Goal: Feedback & Contribution: Contribute content

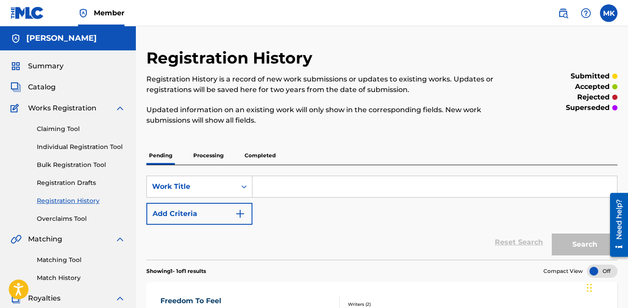
click at [618, 14] on nav "Member MK MK Mike Kalombo kalomborecords@gmail.com Notification Preferences Pro…" at bounding box center [314, 13] width 628 height 26
click at [607, 11] on label at bounding box center [609, 13] width 18 height 18
click at [609, 13] on input "MK Mike Kalombo kalomborecords@gmail.com Notification Preferences Profile Log o…" at bounding box center [609, 13] width 0 height 0
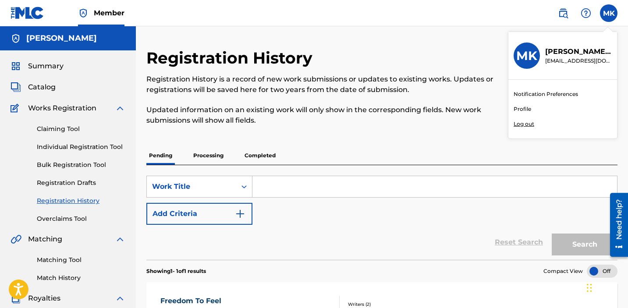
click at [524, 128] on div "Notification Preferences Profile Log out" at bounding box center [563, 109] width 109 height 59
click at [609, 13] on input "MK Mike Kalombo kalomborecords@gmail.com Notification Preferences Profile Log o…" at bounding box center [609, 13] width 0 height 0
click at [525, 121] on p "Log out" at bounding box center [524, 124] width 21 height 8
click at [609, 13] on input "MK Mike Kalombo kalomborecords@gmail.com Notification Preferences Profile Log o…" at bounding box center [609, 13] width 0 height 0
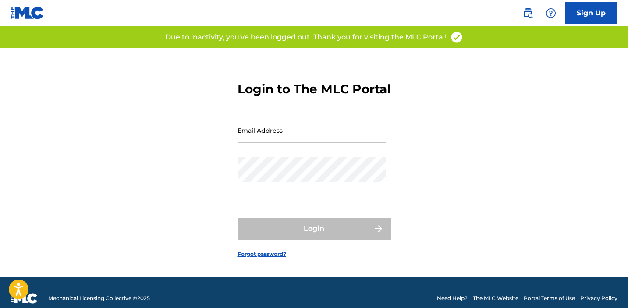
click at [276, 141] on input "Email Address" at bounding box center [312, 130] width 148 height 25
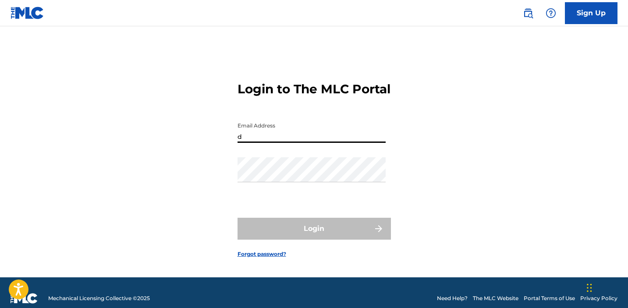
type input "[EMAIL_ADDRESS][DOMAIN_NAME]"
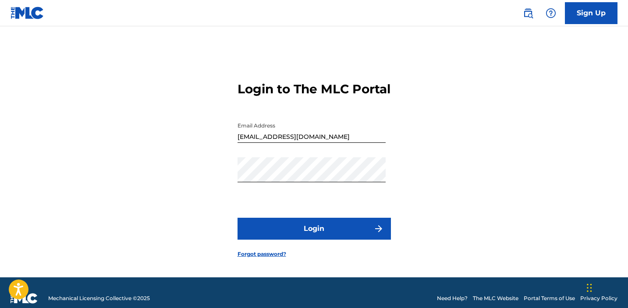
click at [336, 240] on button "Login" at bounding box center [314, 229] width 153 height 22
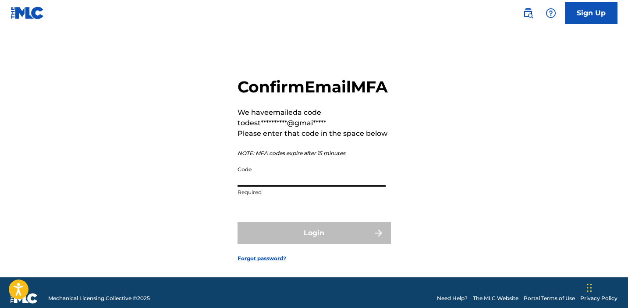
click at [294, 187] on input "Code" at bounding box center [312, 174] width 148 height 25
click at [293, 187] on input "Code" at bounding box center [312, 174] width 148 height 25
paste input "866714"
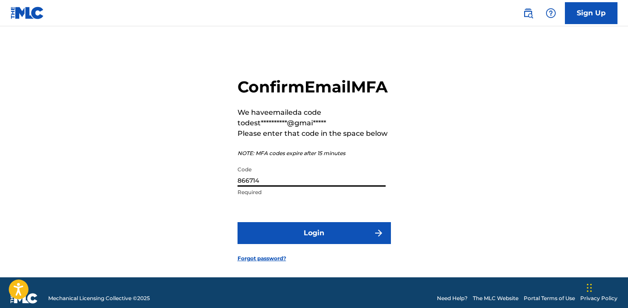
type input "866714"
click at [294, 243] on button "Login" at bounding box center [314, 233] width 153 height 22
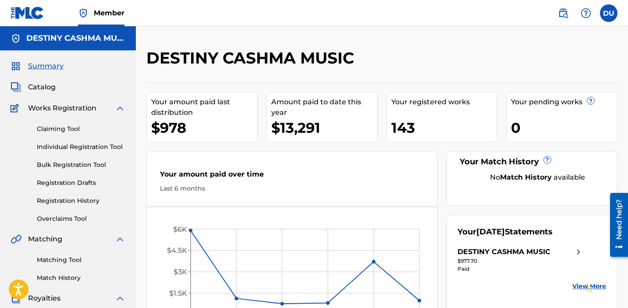
click at [71, 126] on link "Claiming Tool" at bounding box center [81, 129] width 89 height 9
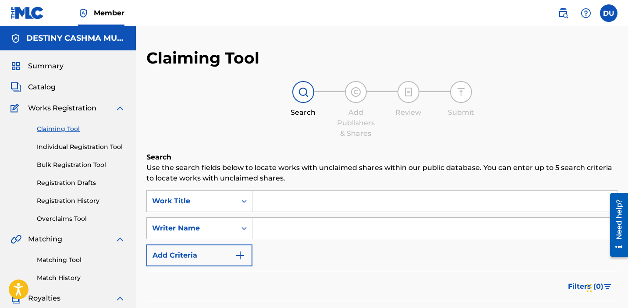
click at [260, 235] on input "Search Form" at bounding box center [435, 228] width 365 height 21
type input "destiny [PERSON_NAME]"
click at [300, 202] on input "Search Form" at bounding box center [435, 201] width 365 height 21
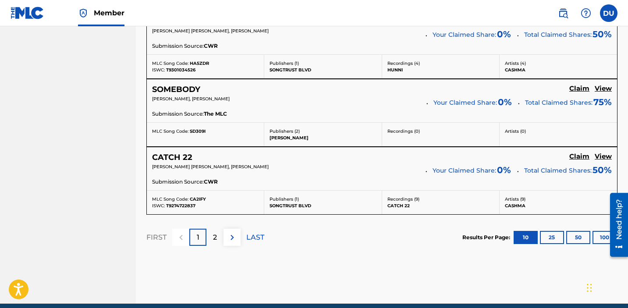
scroll to position [853, 0]
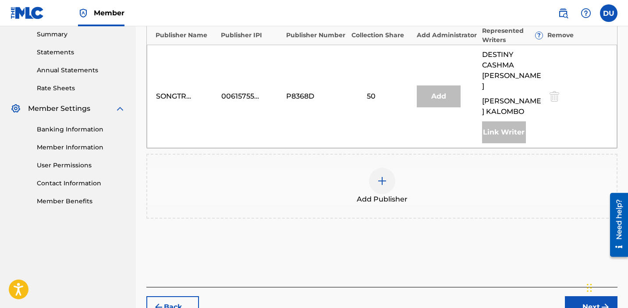
scroll to position [237, 0]
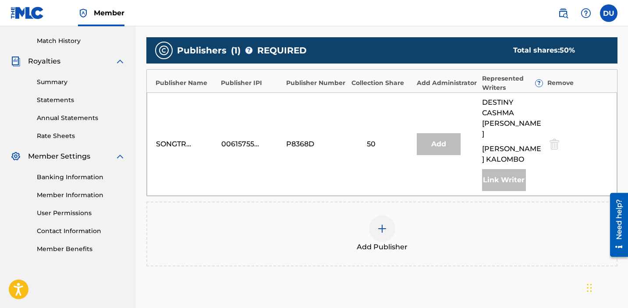
click at [374, 220] on div at bounding box center [382, 229] width 26 height 26
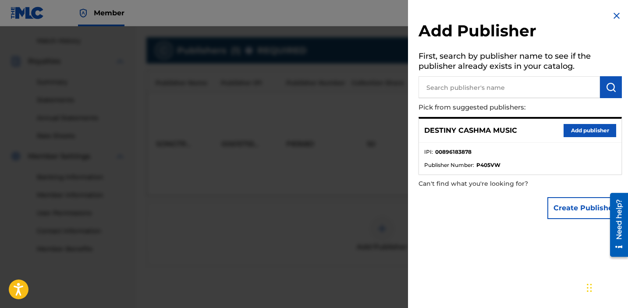
click at [570, 132] on button "Add publisher" at bounding box center [590, 130] width 53 height 13
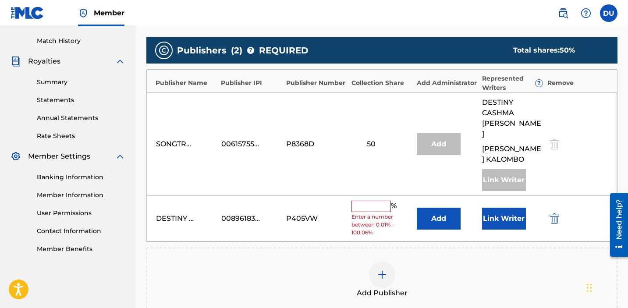
click at [363, 201] on input "text" at bounding box center [371, 206] width 39 height 11
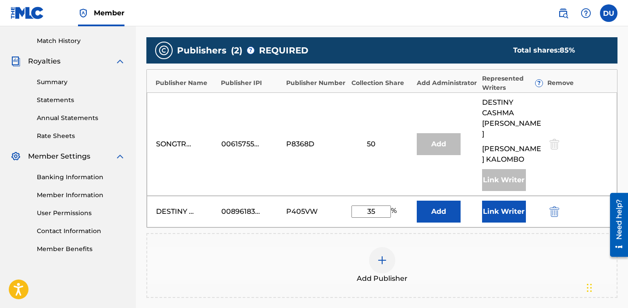
type input "3"
type input "25"
click at [505, 201] on button "Link Writer" at bounding box center [504, 212] width 44 height 22
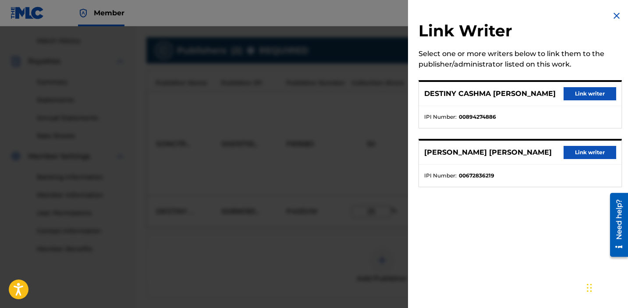
click at [585, 99] on button "Link writer" at bounding box center [590, 93] width 53 height 13
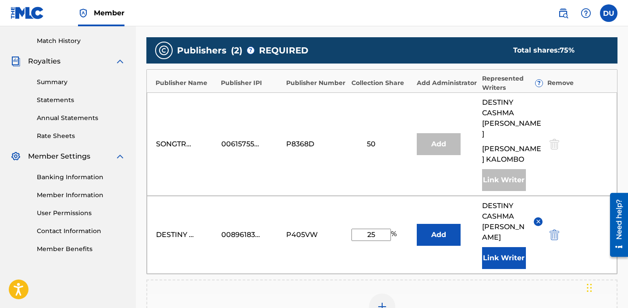
scroll to position [405, 0]
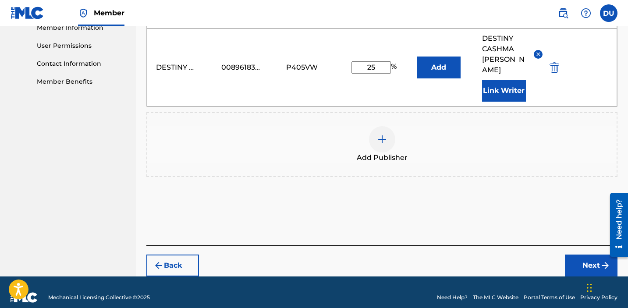
click at [588, 255] on button "Next" at bounding box center [591, 266] width 53 height 22
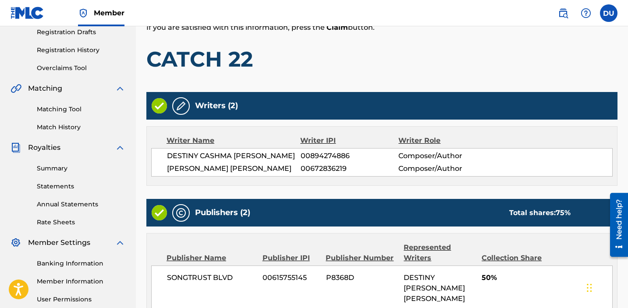
scroll to position [342, 0]
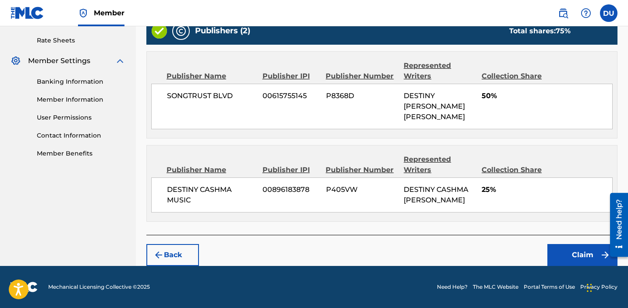
click at [572, 259] on button "Claim" at bounding box center [583, 255] width 70 height 22
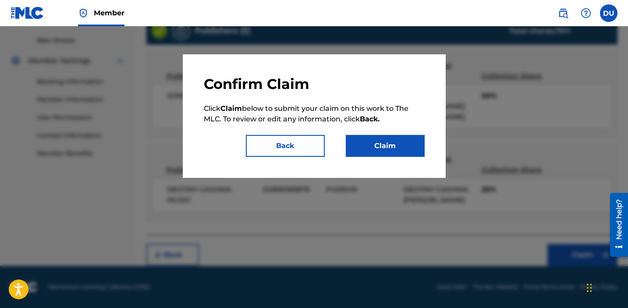
click at [384, 148] on button "Claim" at bounding box center [385, 146] width 79 height 22
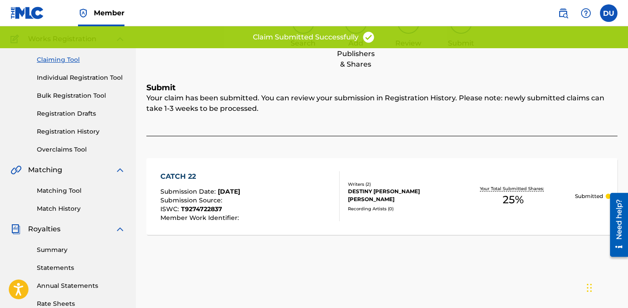
scroll to position [0, 0]
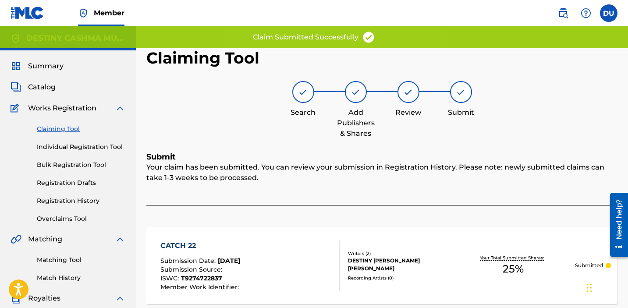
click at [53, 134] on div "Claiming Tool Individual Registration Tool Bulk Registration Tool Registration …" at bounding box center [68, 169] width 115 height 110
click at [53, 130] on link "Claiming Tool" at bounding box center [81, 129] width 89 height 9
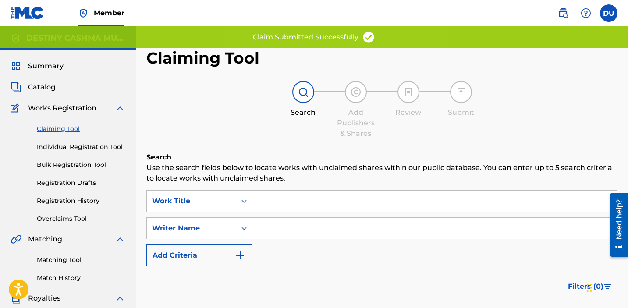
click at [290, 196] on input "Search Form" at bounding box center [435, 201] width 365 height 21
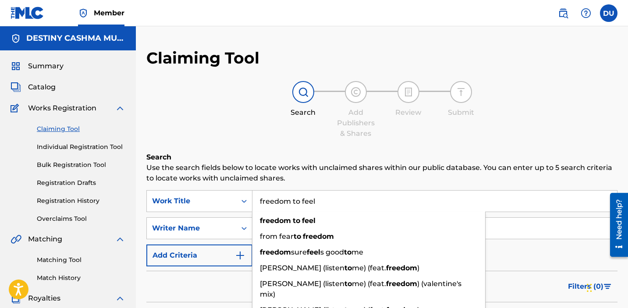
type input "freedom to feel"
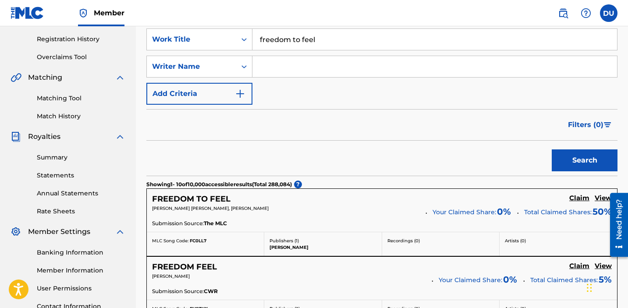
scroll to position [165, 0]
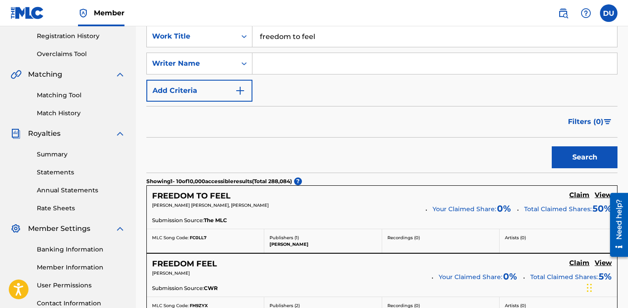
click at [579, 194] on h5 "Claim" at bounding box center [580, 195] width 20 height 8
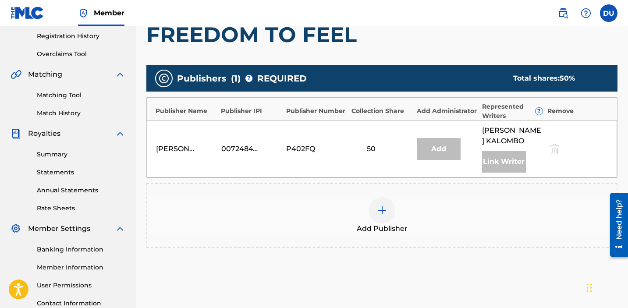
click at [385, 203] on div at bounding box center [382, 210] width 26 height 26
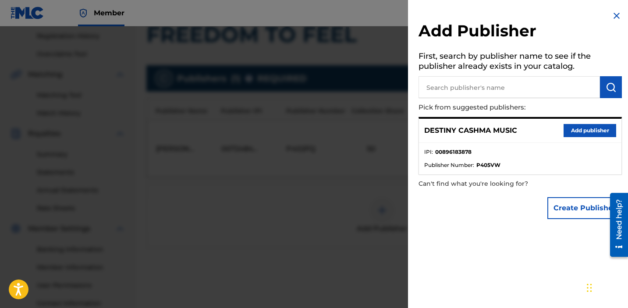
click at [574, 130] on button "Add publisher" at bounding box center [590, 130] width 53 height 13
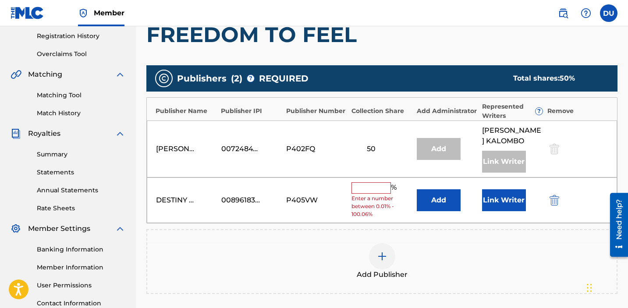
click at [376, 188] on input "text" at bounding box center [371, 187] width 39 height 11
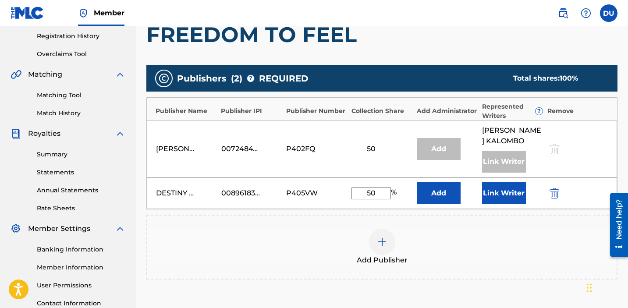
type input "50"
click at [488, 188] on button "Link Writer" at bounding box center [504, 193] width 44 height 22
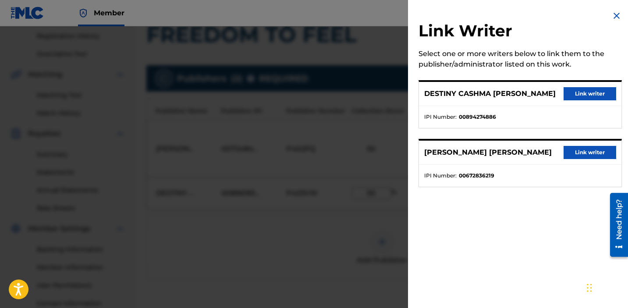
click at [586, 92] on button "Link writer" at bounding box center [590, 93] width 53 height 13
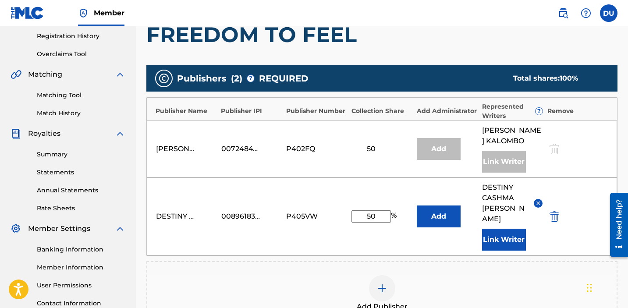
scroll to position [324, 0]
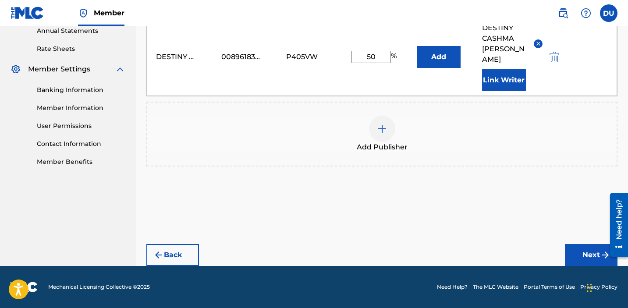
click at [585, 248] on button "Next" at bounding box center [591, 255] width 53 height 22
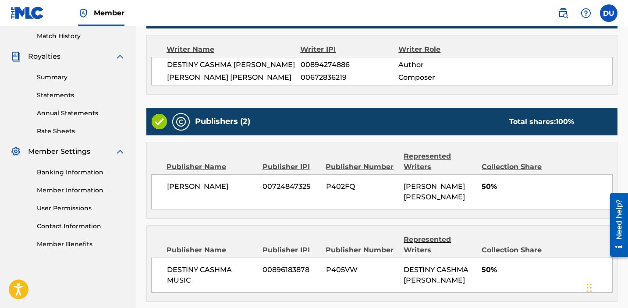
scroll to position [321, 0]
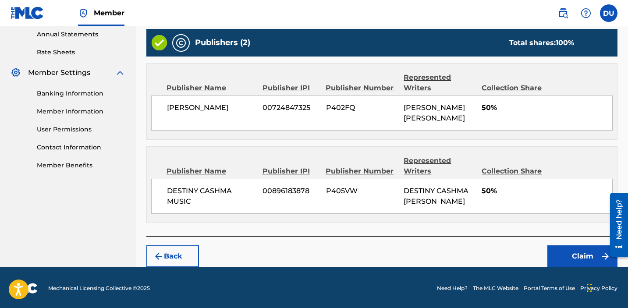
click at [574, 257] on button "Claim" at bounding box center [583, 257] width 70 height 22
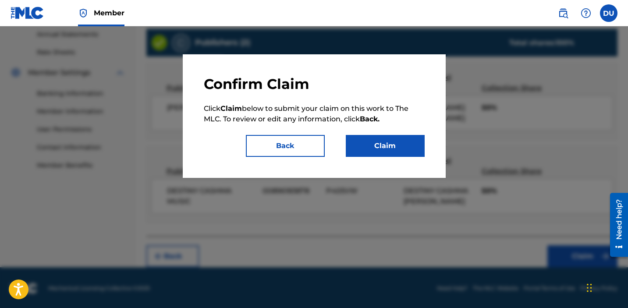
click at [381, 147] on button "Claim" at bounding box center [385, 146] width 79 height 22
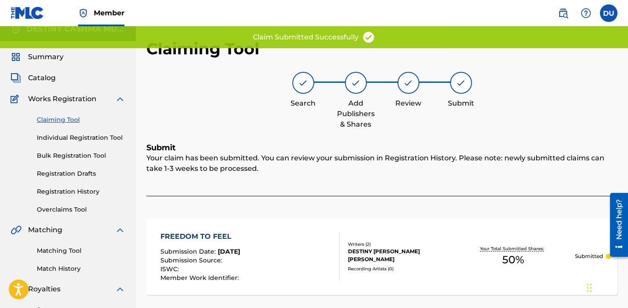
scroll to position [0, 0]
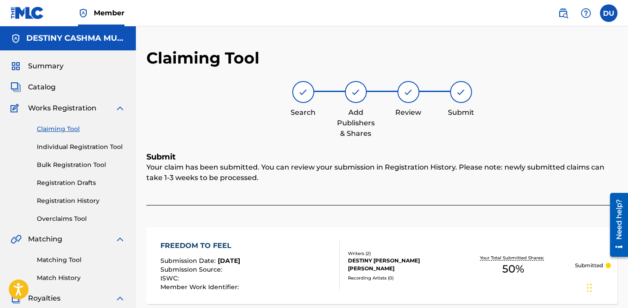
click at [610, 11] on label at bounding box center [609, 13] width 18 height 18
click at [609, 13] on input "DU [PERSON_NAME] [EMAIL_ADDRESS][DOMAIN_NAME] Notification Preferences Profile …" at bounding box center [609, 13] width 0 height 0
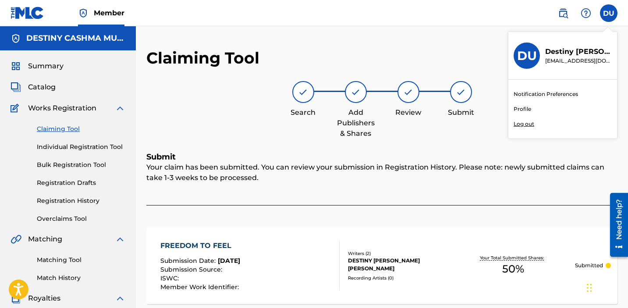
click at [528, 125] on p "Log out" at bounding box center [524, 124] width 21 height 8
click at [609, 13] on input "DU [PERSON_NAME] [EMAIL_ADDRESS][DOMAIN_NAME] Notification Preferences Profile …" at bounding box center [609, 13] width 0 height 0
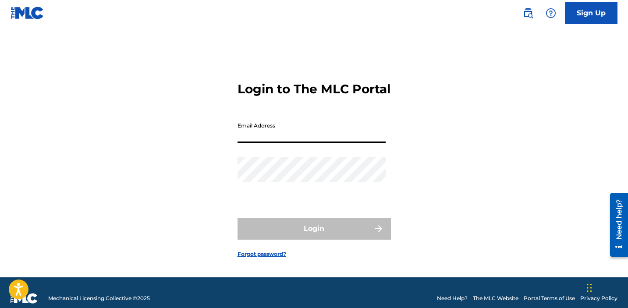
click at [289, 141] on input "Email Address" at bounding box center [312, 130] width 148 height 25
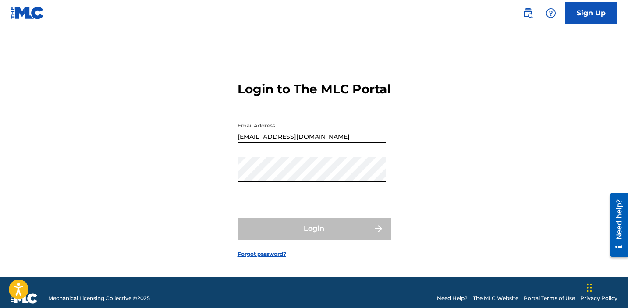
type input "[EMAIL_ADDRESS][DOMAIN_NAME]"
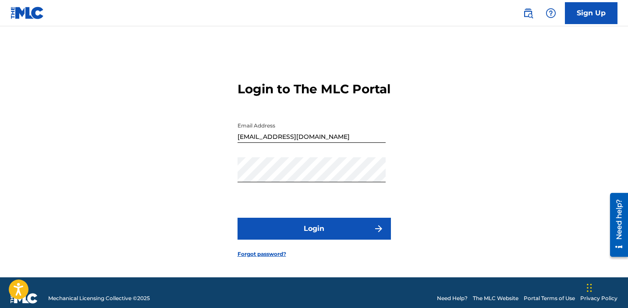
click at [333, 240] on button "Login" at bounding box center [314, 229] width 153 height 22
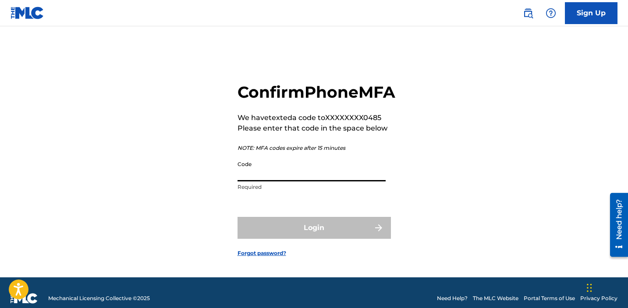
click at [271, 182] on input "Code" at bounding box center [312, 169] width 148 height 25
paste input "922385"
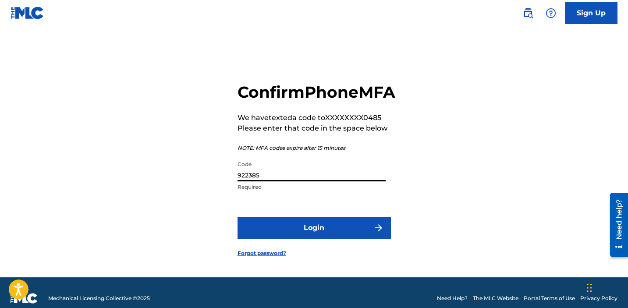
type input "922385"
click at [289, 238] on button "Login" at bounding box center [314, 228] width 153 height 22
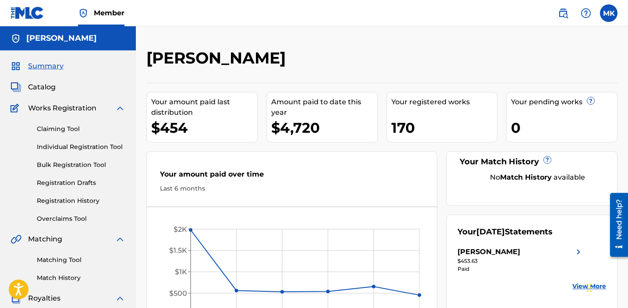
click at [80, 149] on link "Individual Registration Tool" at bounding box center [81, 147] width 89 height 9
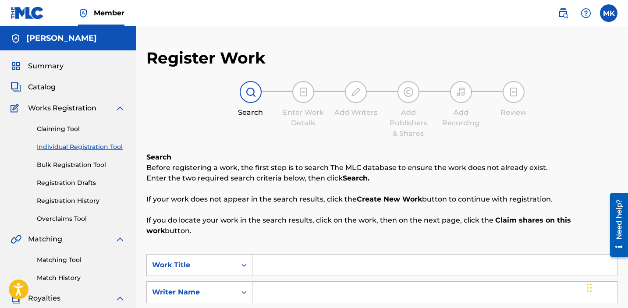
click at [293, 256] on input "Search Form" at bounding box center [435, 265] width 365 height 21
type input "ehru"
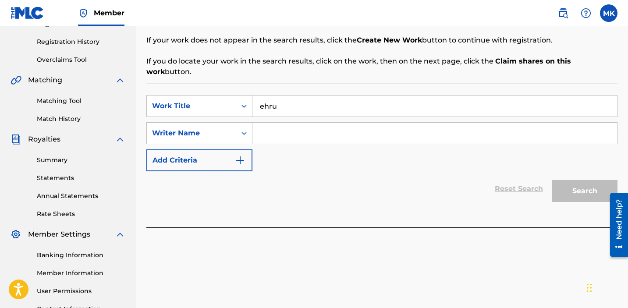
scroll to position [22, 0]
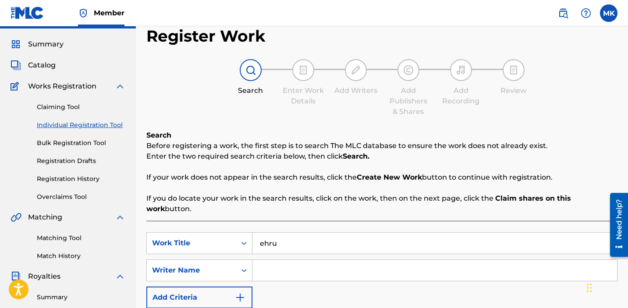
click at [300, 262] on input "Search Form" at bounding box center [435, 270] width 365 height 21
type input "[PERSON_NAME]"
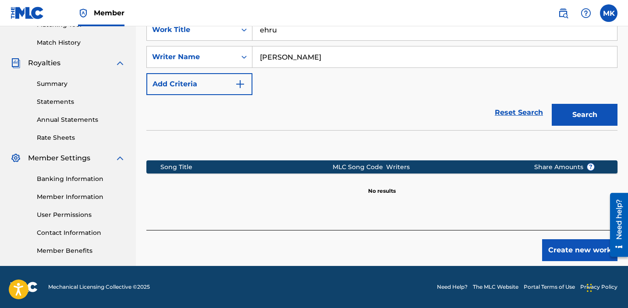
click at [556, 241] on button "Create new work" at bounding box center [579, 250] width 75 height 22
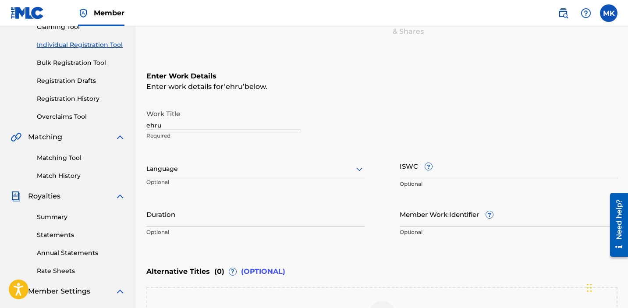
scroll to position [73, 0]
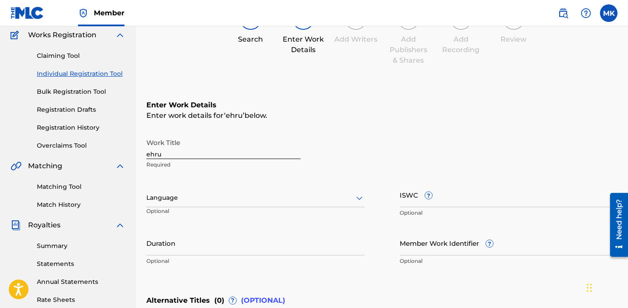
click at [146, 157] on input "ehru" at bounding box center [223, 146] width 154 height 25
click at [149, 156] on input "ehru" at bounding box center [223, 146] width 154 height 25
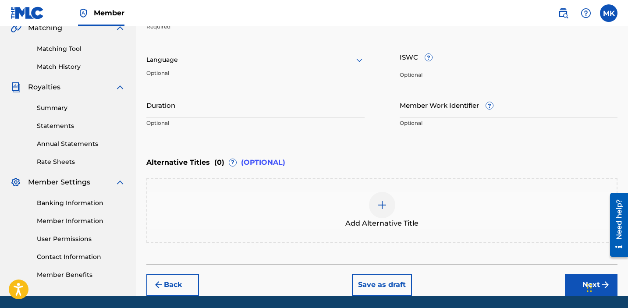
scroll to position [241, 0]
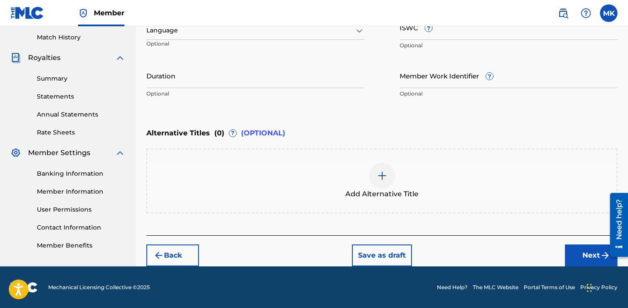
type input "Ehru"
click at [578, 253] on button "Next" at bounding box center [591, 256] width 53 height 22
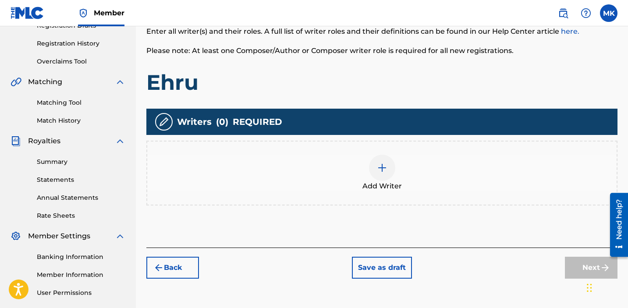
scroll to position [158, 0]
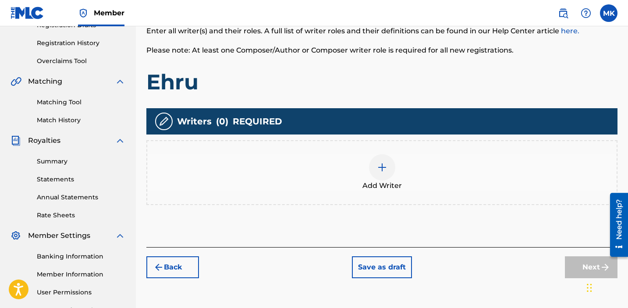
click at [373, 160] on div at bounding box center [382, 167] width 26 height 26
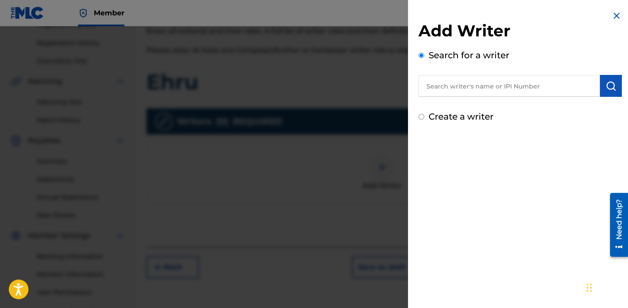
click at [508, 94] on input "text" at bounding box center [510, 86] width 182 height 22
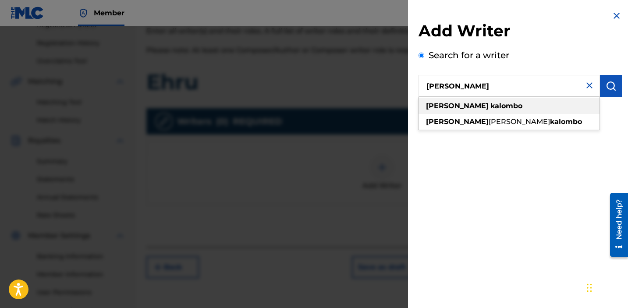
click at [489, 106] on div "[PERSON_NAME]" at bounding box center [509, 106] width 181 height 16
type input "[PERSON_NAME]"
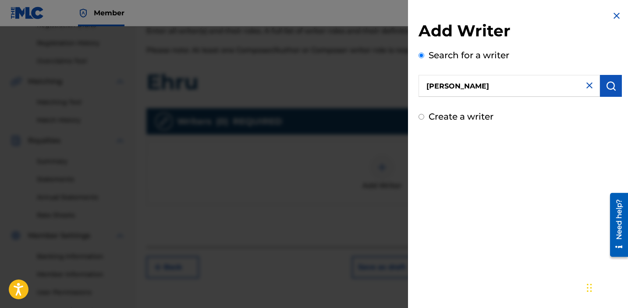
click at [607, 92] on button "submit" at bounding box center [611, 86] width 22 height 22
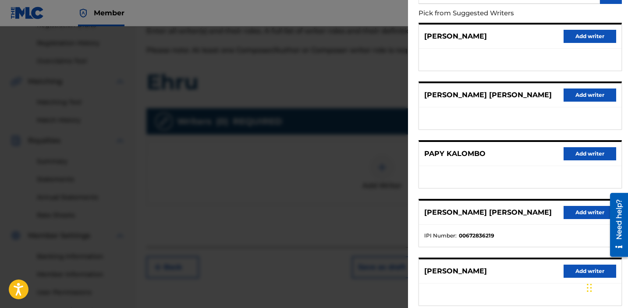
scroll to position [100, 0]
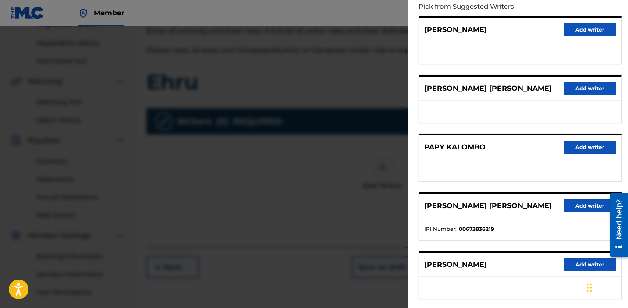
click at [571, 203] on button "Add writer" at bounding box center [590, 206] width 53 height 13
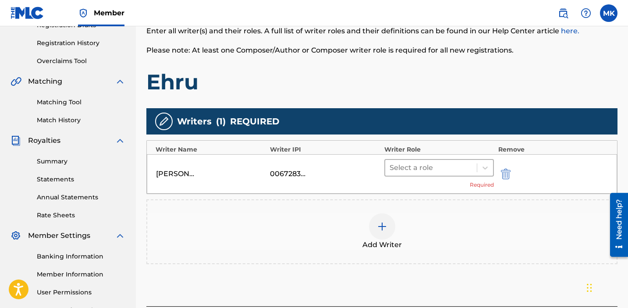
click at [439, 164] on div at bounding box center [431, 168] width 83 height 12
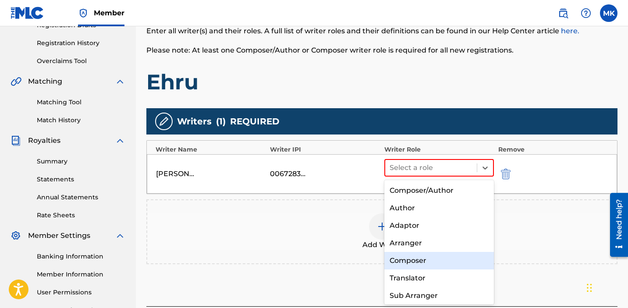
click at [408, 261] on div "Composer" at bounding box center [440, 261] width 110 height 18
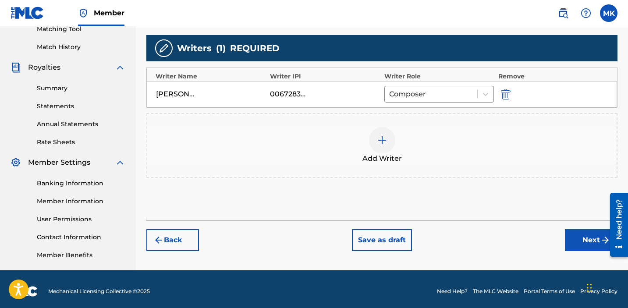
scroll to position [235, 0]
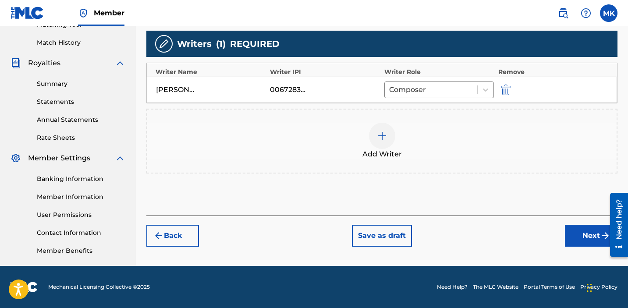
click at [381, 138] on img at bounding box center [382, 136] width 11 height 11
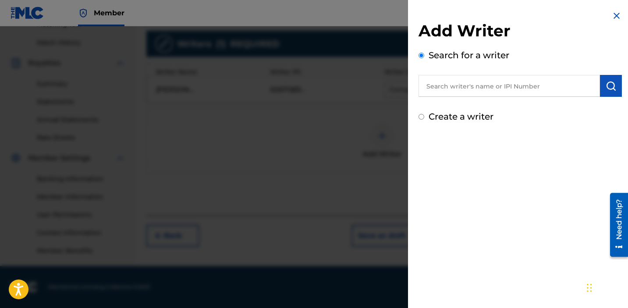
click at [473, 86] on input "text" at bounding box center [510, 86] width 182 height 22
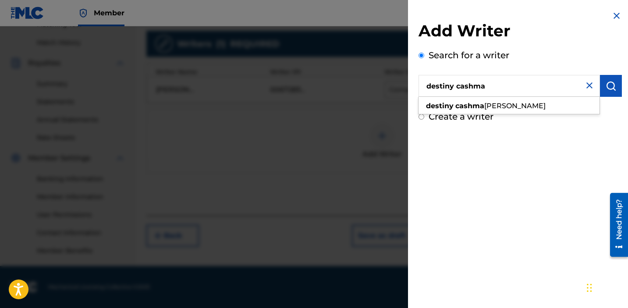
type input "destiny cashma"
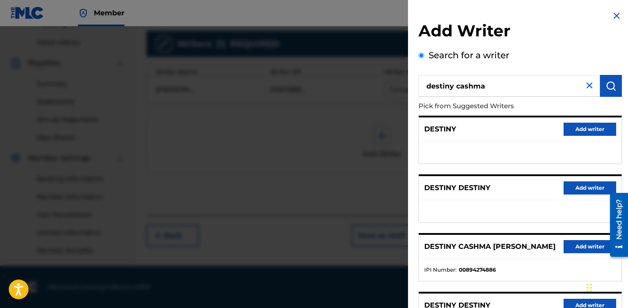
click at [579, 250] on button "Add writer" at bounding box center [590, 246] width 53 height 13
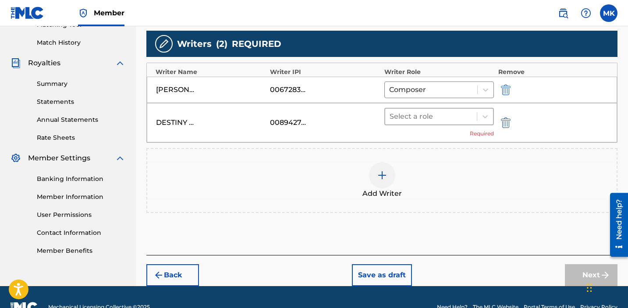
click at [425, 120] on div at bounding box center [431, 117] width 83 height 12
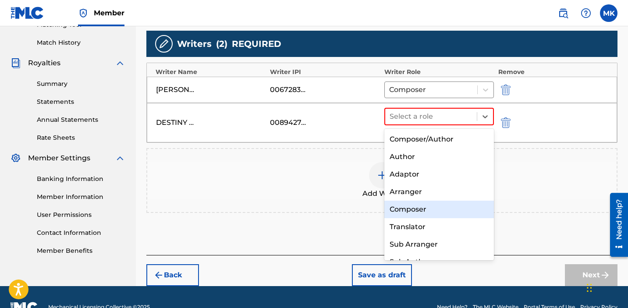
click at [406, 210] on div "Composer" at bounding box center [440, 210] width 110 height 18
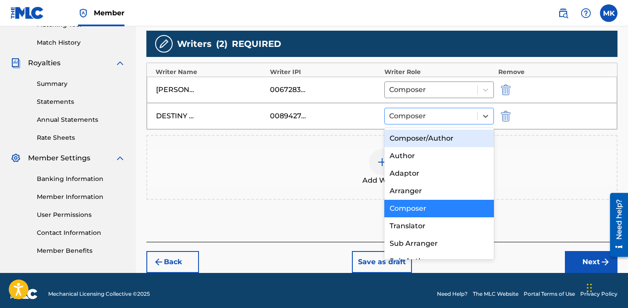
click at [407, 112] on div at bounding box center [431, 116] width 84 height 12
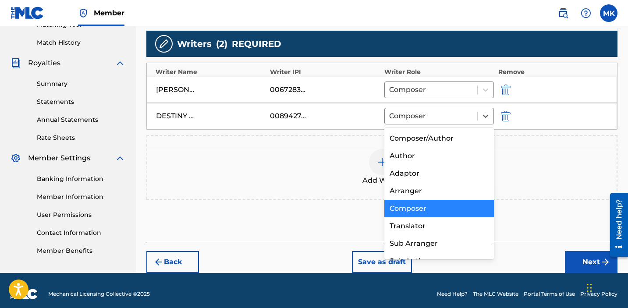
scroll to position [12, 0]
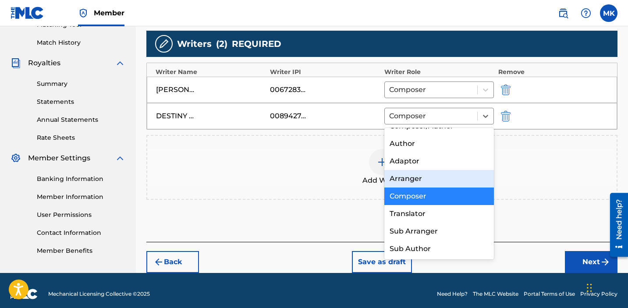
click at [550, 191] on div "Add Writer" at bounding box center [381, 167] width 471 height 65
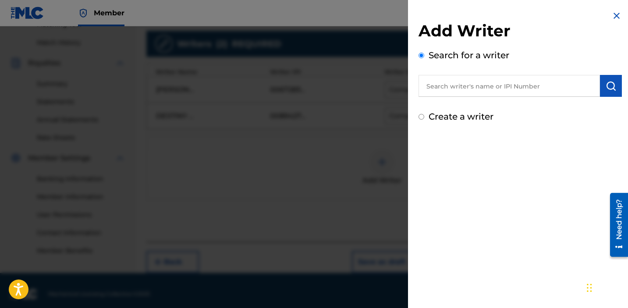
click at [344, 136] on div at bounding box center [314, 180] width 628 height 308
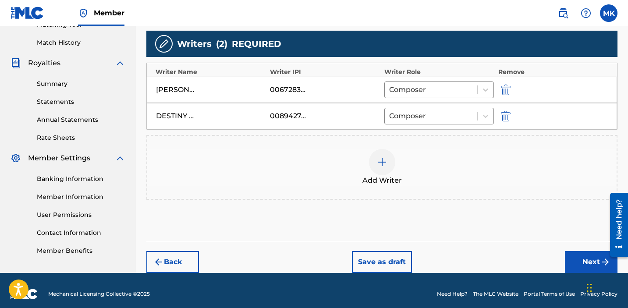
click at [596, 260] on button "Next" at bounding box center [591, 262] width 53 height 22
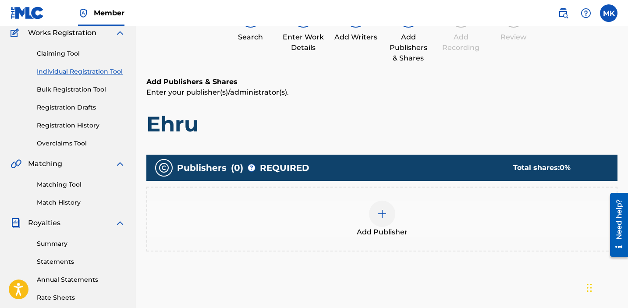
scroll to position [39, 0]
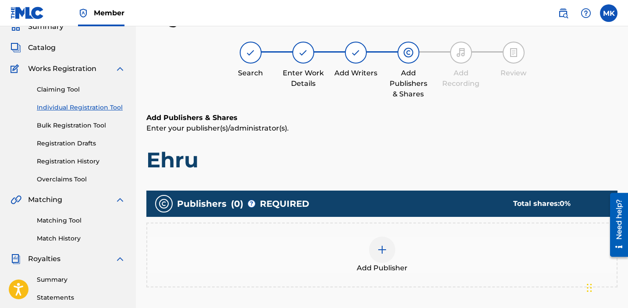
click at [385, 245] on img at bounding box center [382, 250] width 11 height 11
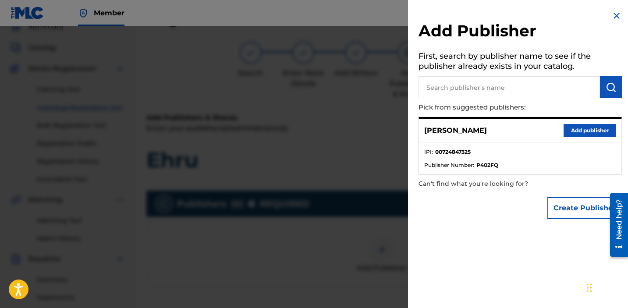
click at [570, 132] on button "Add publisher" at bounding box center [590, 130] width 53 height 13
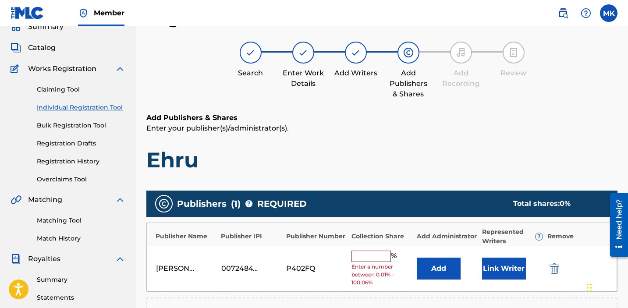
click at [365, 257] on input "text" at bounding box center [371, 256] width 39 height 11
type input "50"
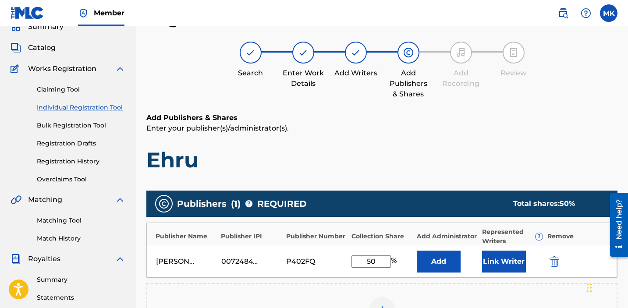
click at [502, 259] on button "Link Writer" at bounding box center [504, 262] width 44 height 22
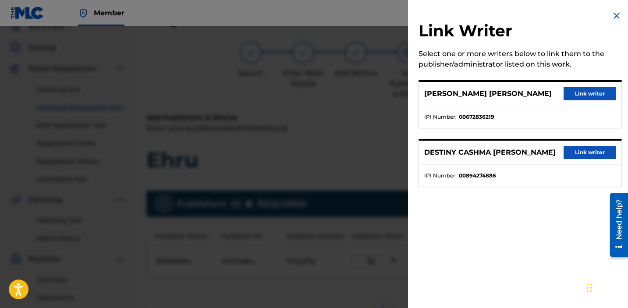
click at [581, 94] on button "Link writer" at bounding box center [590, 93] width 53 height 13
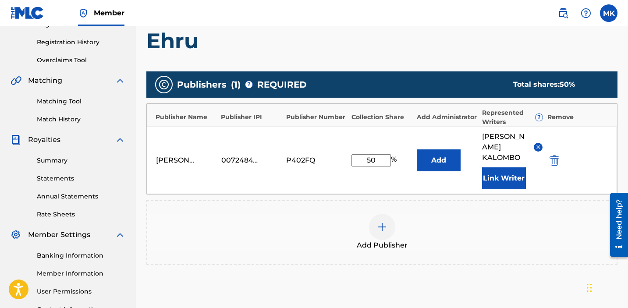
scroll to position [223, 0]
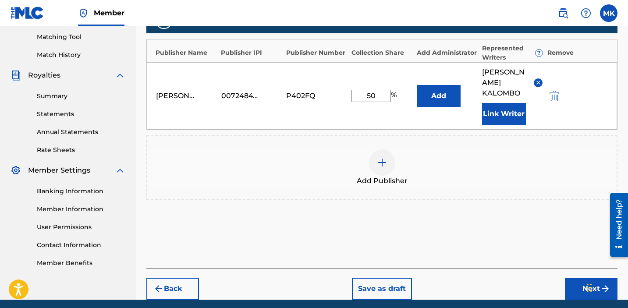
click at [581, 285] on button "Next" at bounding box center [591, 289] width 53 height 22
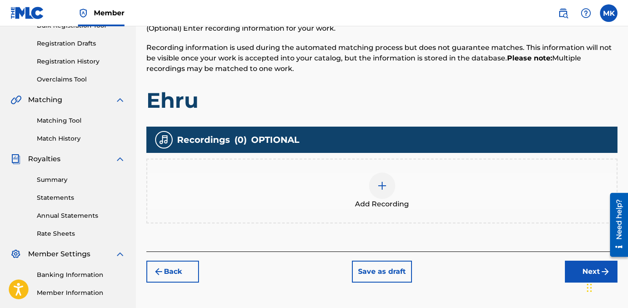
scroll to position [203, 0]
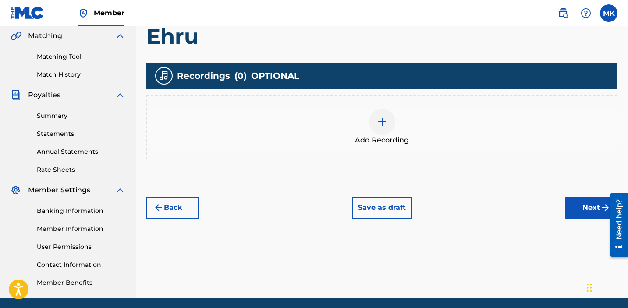
click at [371, 117] on div at bounding box center [382, 122] width 26 height 26
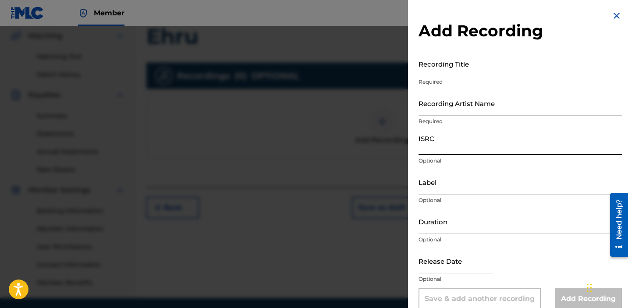
click at [447, 150] on input "ISRC" at bounding box center [520, 142] width 203 height 25
click at [428, 144] on input "ISRC" at bounding box center [520, 142] width 203 height 25
paste input "QZZ792551610"
type input "QZZ792551610"
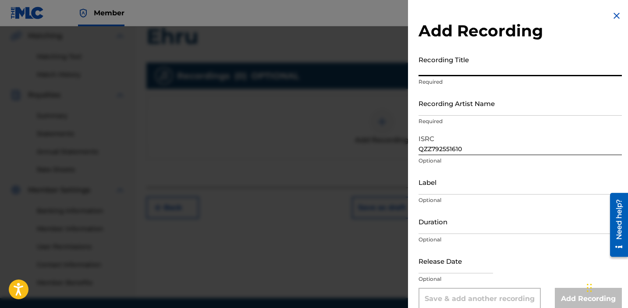
click at [438, 66] on input "Recording Title" at bounding box center [520, 63] width 203 height 25
type input "Ehru"
click at [444, 114] on input "Recording Artist Name" at bounding box center [520, 103] width 203 height 25
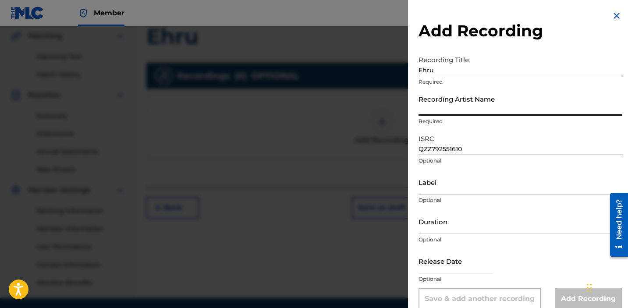
type input "Junetober"
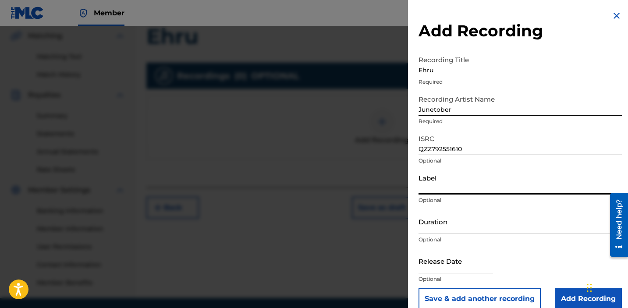
click at [438, 191] on input "Label" at bounding box center [520, 182] width 203 height 25
type input "Kalombo Records"
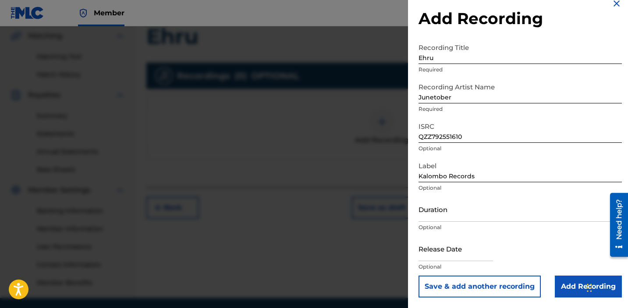
click at [444, 253] on input "text" at bounding box center [456, 248] width 75 height 25
select select "7"
select select "2025"
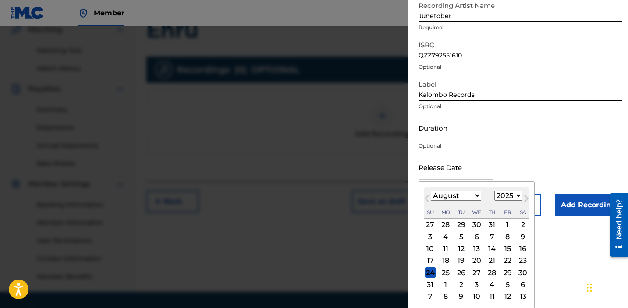
scroll to position [210, 0]
click at [489, 260] on div "21" at bounding box center [492, 261] width 11 height 11
type input "[DATE]"
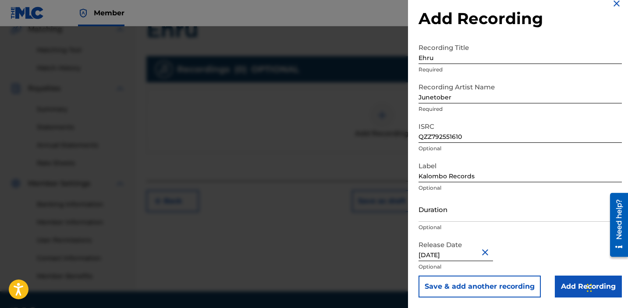
scroll to position [12, 0]
click at [570, 288] on input "Add Recording" at bounding box center [588, 287] width 67 height 22
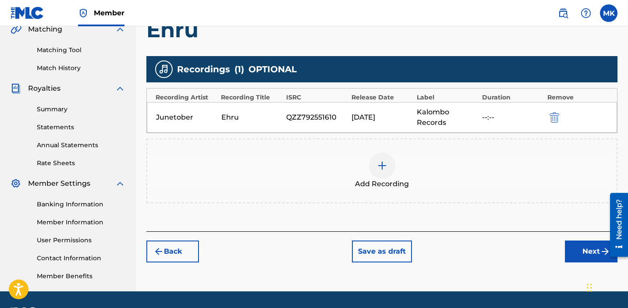
click at [575, 254] on button "Next" at bounding box center [591, 252] width 53 height 22
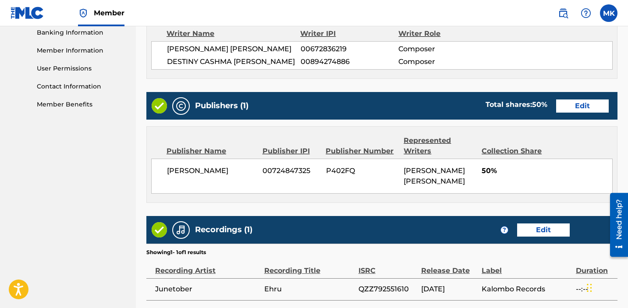
scroll to position [460, 0]
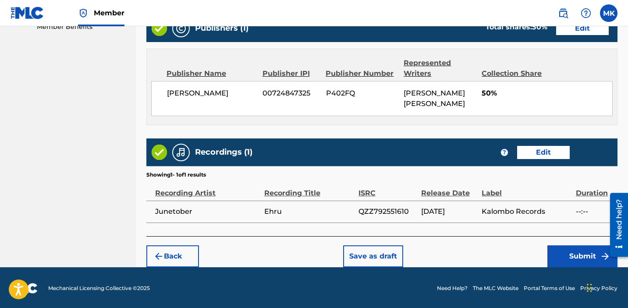
click at [560, 253] on button "Submit" at bounding box center [583, 257] width 70 height 22
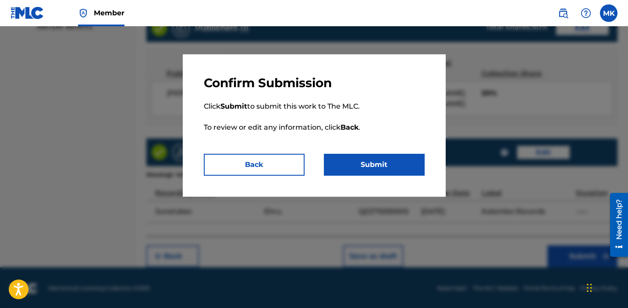
click at [381, 167] on button "Submit" at bounding box center [374, 165] width 101 height 22
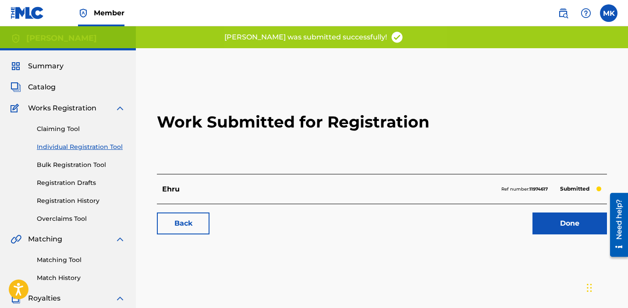
click at [566, 231] on link "Done" at bounding box center [570, 224] width 75 height 22
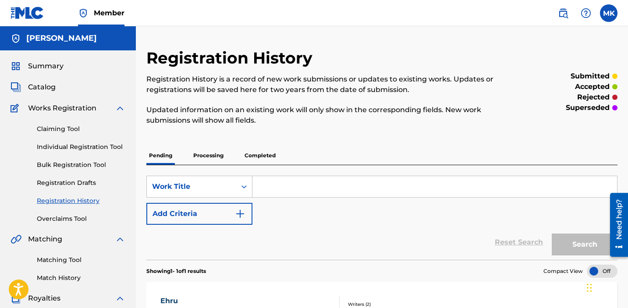
click at [61, 143] on link "Individual Registration Tool" at bounding box center [81, 147] width 89 height 9
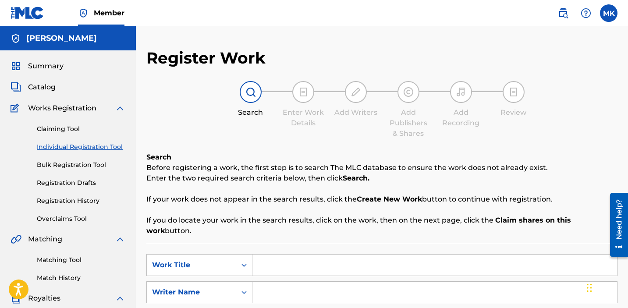
click at [285, 284] on input "Search Form" at bounding box center [435, 292] width 365 height 21
type input "[PERSON_NAME]"
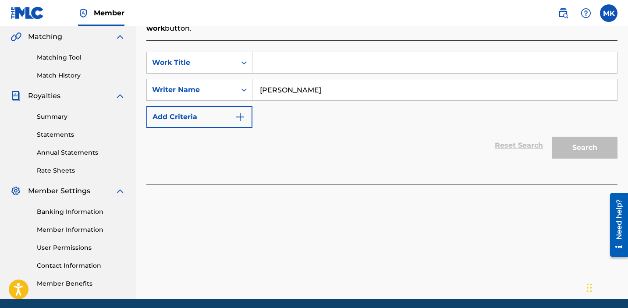
scroll to position [121, 0]
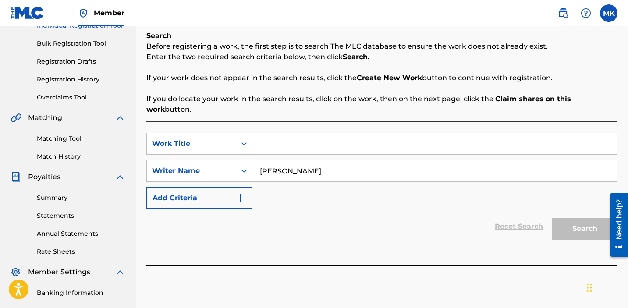
click at [271, 138] on input "Search Form" at bounding box center [435, 143] width 365 height 21
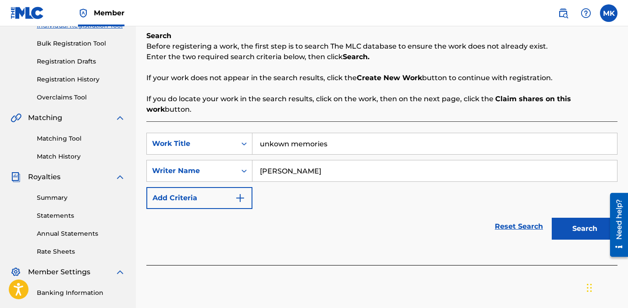
type input "unkown memories"
click at [552, 218] on button "Search" at bounding box center [585, 229] width 66 height 22
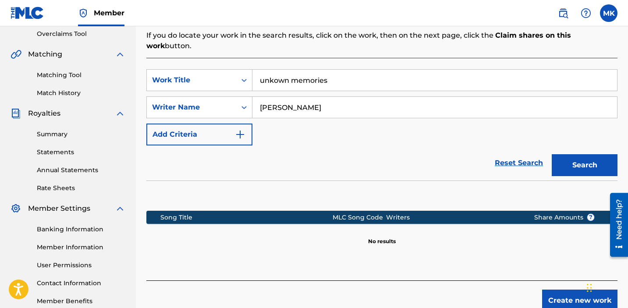
scroll to position [235, 0]
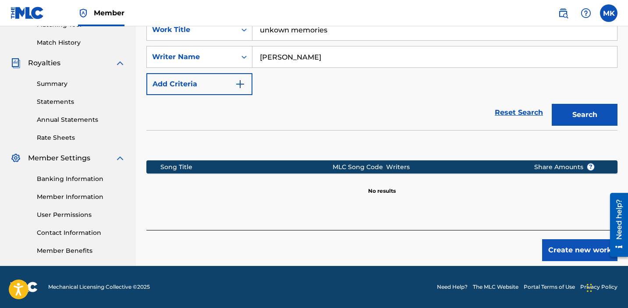
click at [564, 251] on div "Register Work Search Enter Work Details Add Writers Add Publishers & Shares Add…" at bounding box center [382, 39] width 492 height 453
click at [567, 246] on button "Create new work" at bounding box center [579, 250] width 75 height 22
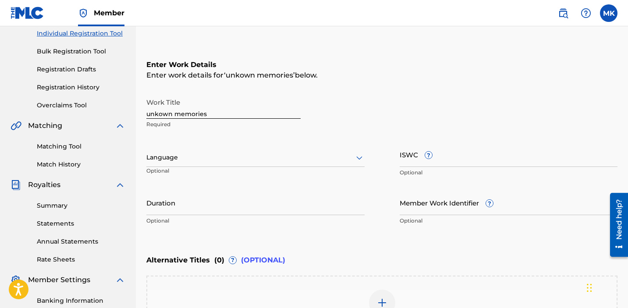
scroll to position [110, 0]
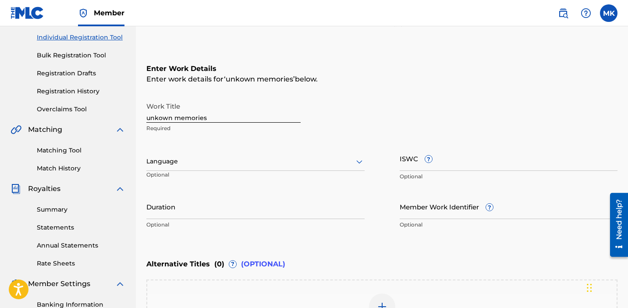
click at [157, 119] on input "unkown memories" at bounding box center [223, 110] width 154 height 25
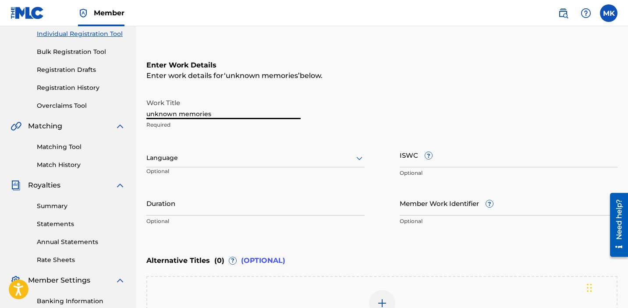
scroll to position [81, 0]
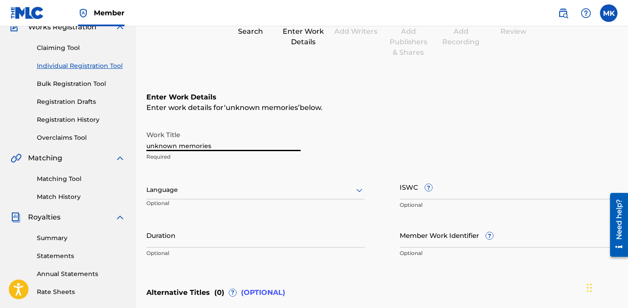
click at [150, 148] on input "unknown memories" at bounding box center [223, 138] width 154 height 25
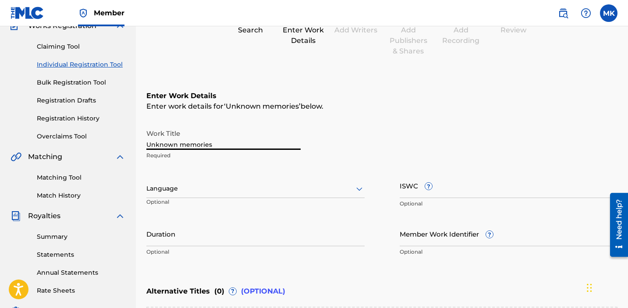
scroll to position [241, 0]
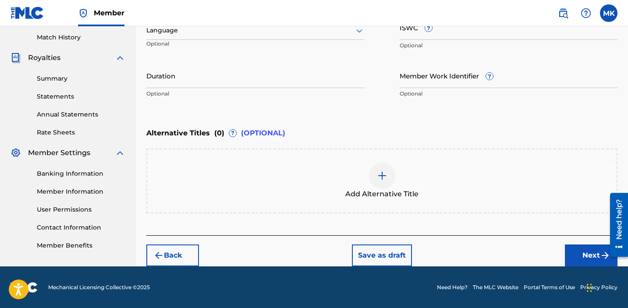
type input "Unknown memories"
click at [579, 255] on button "Next" at bounding box center [591, 256] width 53 height 22
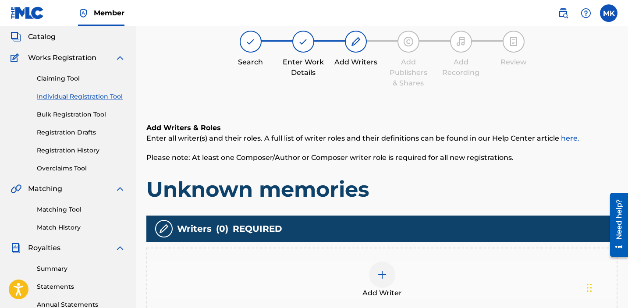
scroll to position [39, 0]
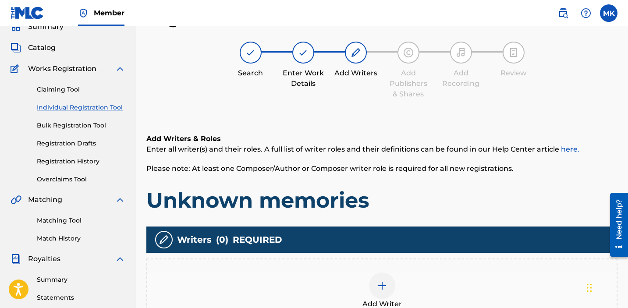
click at [431, 145] on p "Enter all writer(s) and their roles. A full list of writer roles and their defi…" at bounding box center [381, 149] width 471 height 11
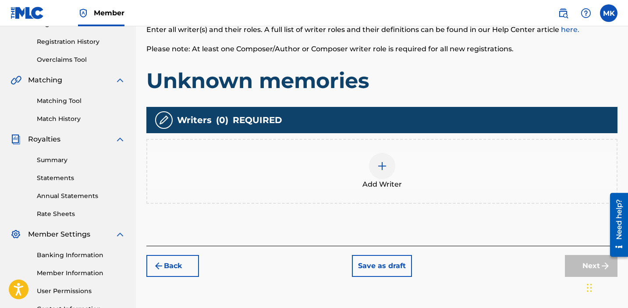
scroll to position [226, 0]
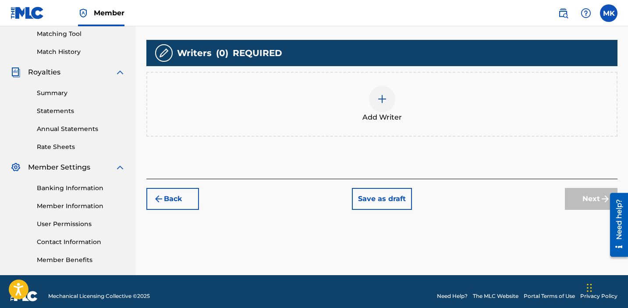
click at [389, 103] on div at bounding box center [382, 99] width 26 height 26
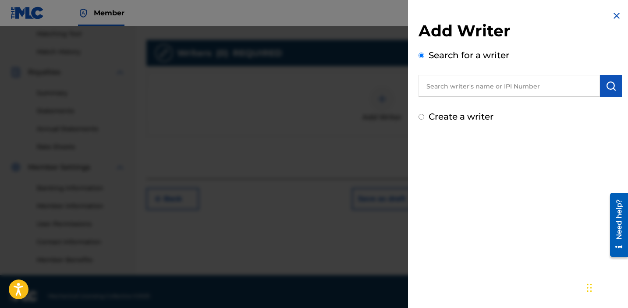
click at [510, 93] on input "text" at bounding box center [510, 86] width 182 height 22
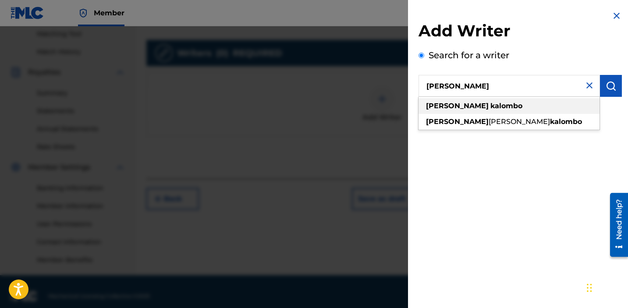
type input "[PERSON_NAME]"
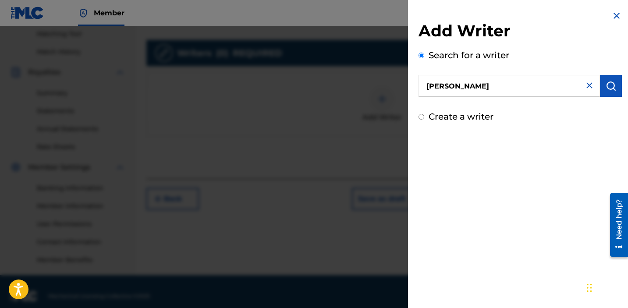
click at [606, 86] on img "submit" at bounding box center [611, 86] width 11 height 11
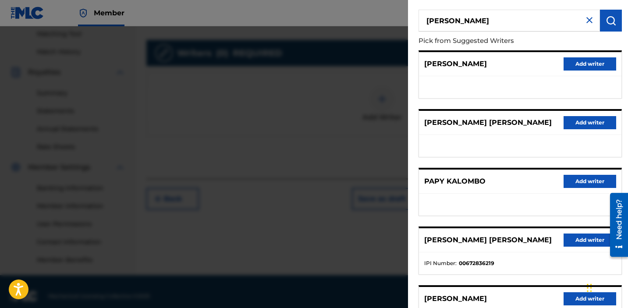
scroll to position [69, 0]
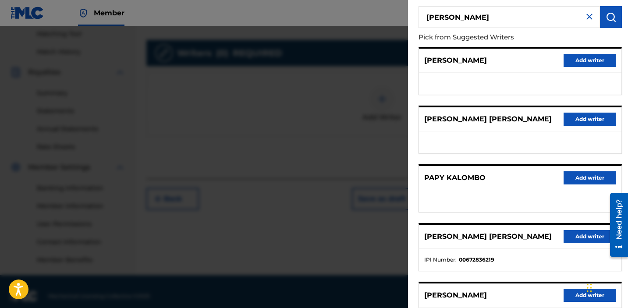
click at [576, 235] on button "Add writer" at bounding box center [590, 236] width 53 height 13
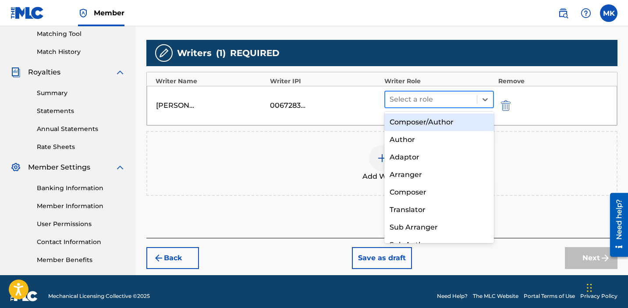
click at [435, 98] on div at bounding box center [431, 99] width 83 height 12
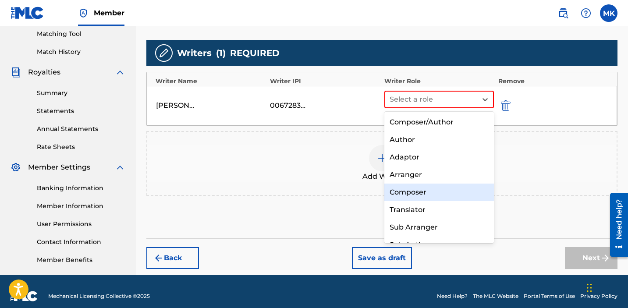
click at [407, 195] on div "Composer" at bounding box center [440, 193] width 110 height 18
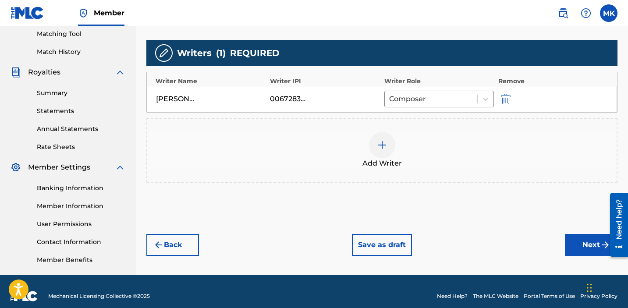
click at [385, 138] on div at bounding box center [382, 145] width 26 height 26
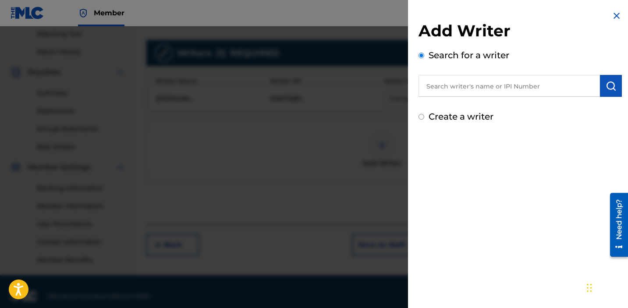
click at [531, 93] on input "text" at bounding box center [510, 86] width 182 height 22
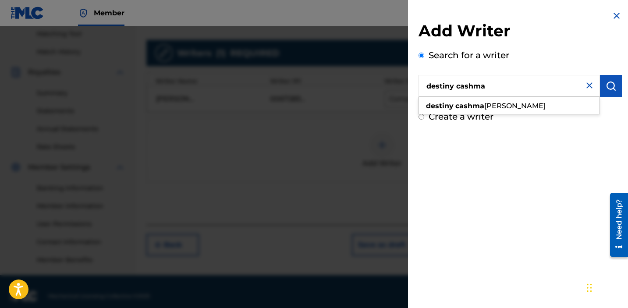
type input "destiny cashma"
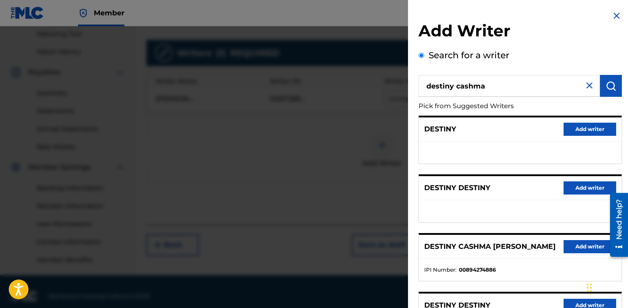
click at [581, 247] on button "Add writer" at bounding box center [590, 246] width 53 height 13
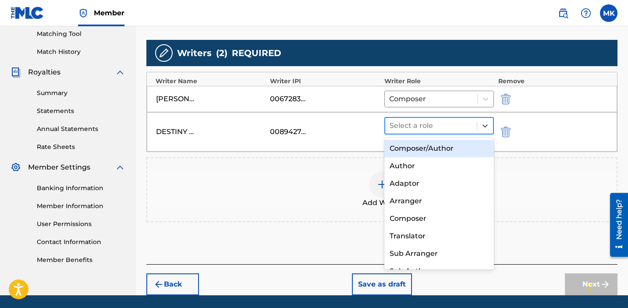
click at [400, 123] on div at bounding box center [431, 126] width 83 height 12
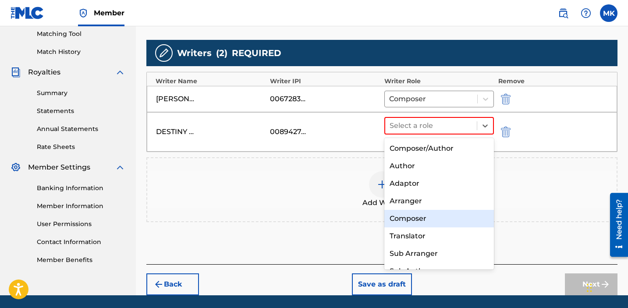
click at [432, 210] on div "Composer" at bounding box center [440, 219] width 110 height 18
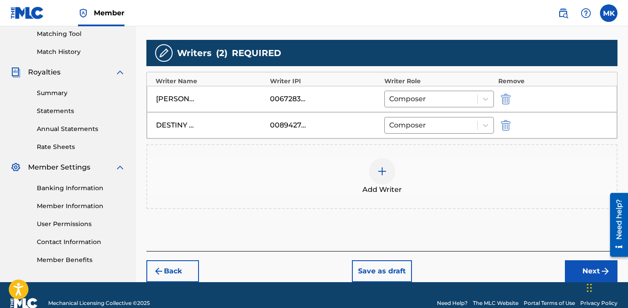
click at [577, 270] on button "Next" at bounding box center [591, 271] width 53 height 22
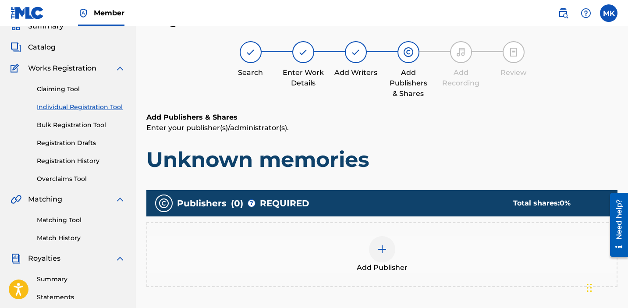
scroll to position [39, 0]
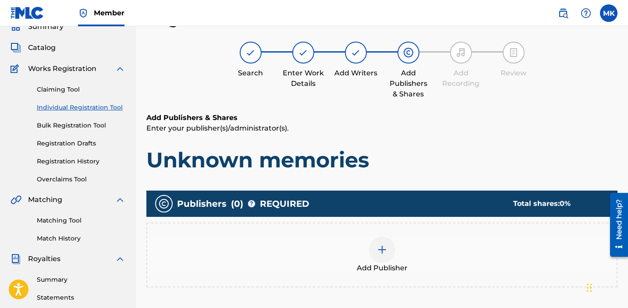
click at [380, 247] on img at bounding box center [382, 250] width 11 height 11
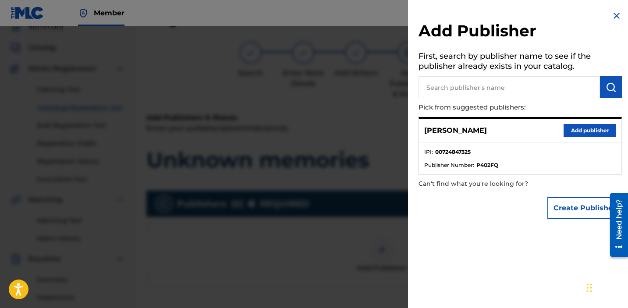
click at [582, 127] on button "Add publisher" at bounding box center [590, 130] width 53 height 13
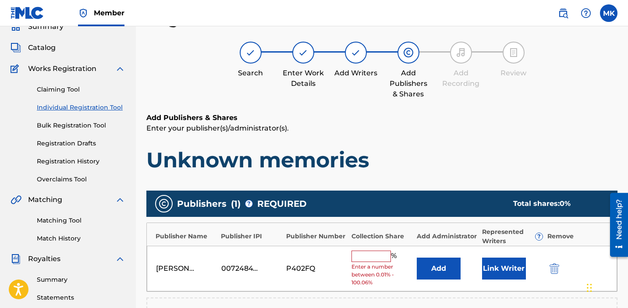
click at [369, 262] on input "text" at bounding box center [371, 256] width 39 height 11
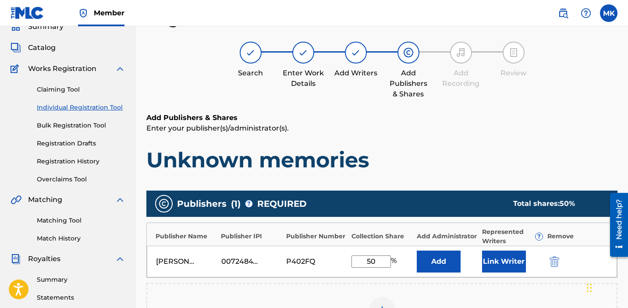
type input "50"
click at [514, 257] on button "Link Writer" at bounding box center [504, 262] width 44 height 22
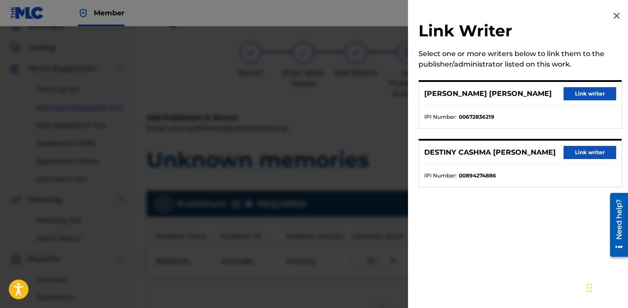
click at [583, 92] on button "Link writer" at bounding box center [590, 93] width 53 height 13
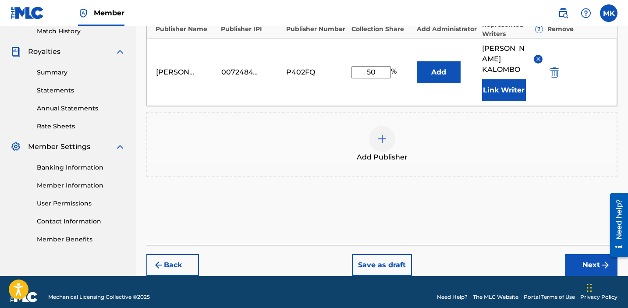
scroll to position [257, 0]
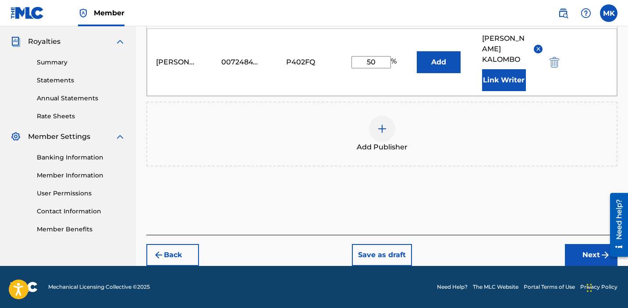
click at [585, 252] on button "Next" at bounding box center [591, 255] width 53 height 22
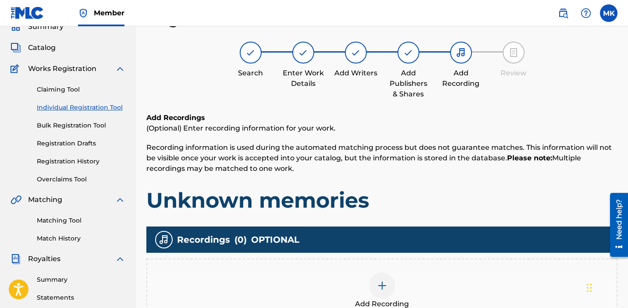
scroll to position [235, 0]
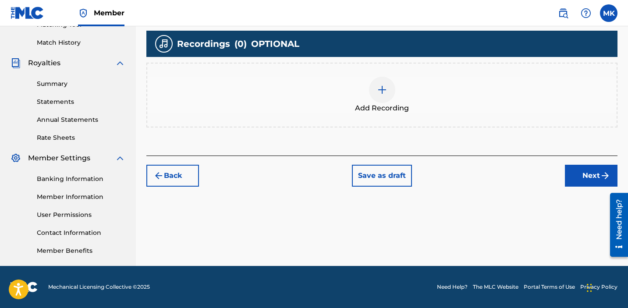
click at [380, 84] on div at bounding box center [382, 90] width 26 height 26
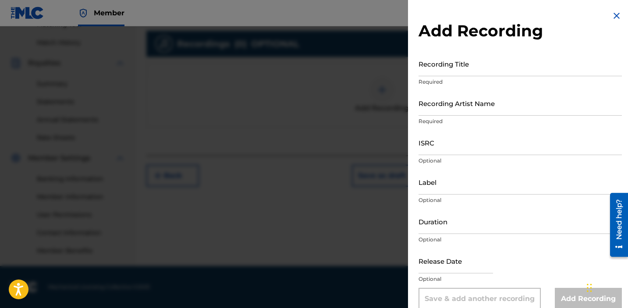
click at [453, 150] on input "ISRC" at bounding box center [520, 142] width 203 height 25
paste input "QZZ792551611"
type input "QZZ792551611"
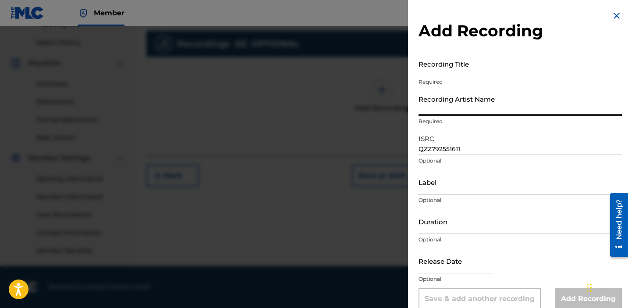
click at [446, 106] on input "Recording Artist Name" at bounding box center [520, 103] width 203 height 25
type input "Junetober"
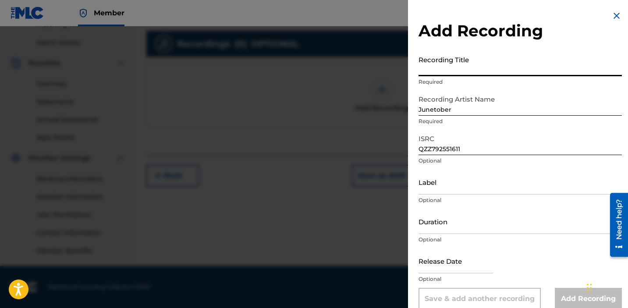
click at [441, 67] on input "Recording Title" at bounding box center [520, 63] width 203 height 25
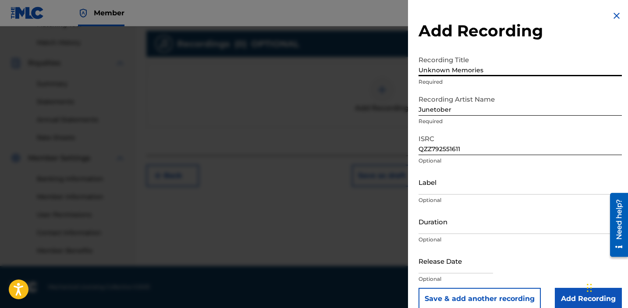
scroll to position [12, 0]
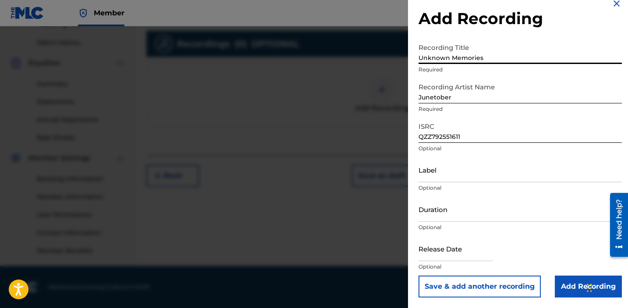
type input "Unknown Memories"
drag, startPoint x: 568, startPoint y: 289, endPoint x: 471, endPoint y: 163, distance: 158.9
click at [472, 165] on form "Recording Title Unknown Memories Required Recording Artist Name Junetober Requi…" at bounding box center [520, 168] width 203 height 259
click at [467, 180] on input "Label" at bounding box center [520, 169] width 203 height 25
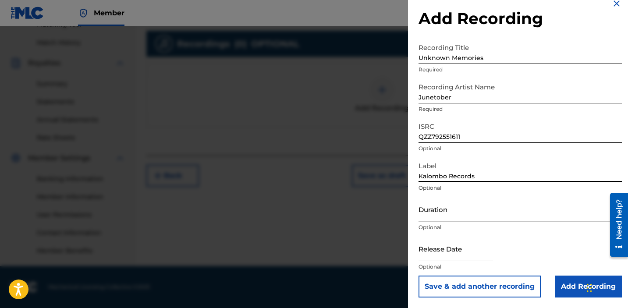
type input "Kalombo Records"
click at [581, 291] on input "Add Recording" at bounding box center [588, 287] width 67 height 22
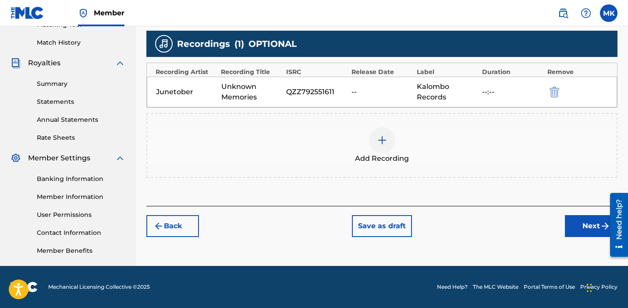
click at [588, 230] on button "Next" at bounding box center [591, 226] width 53 height 22
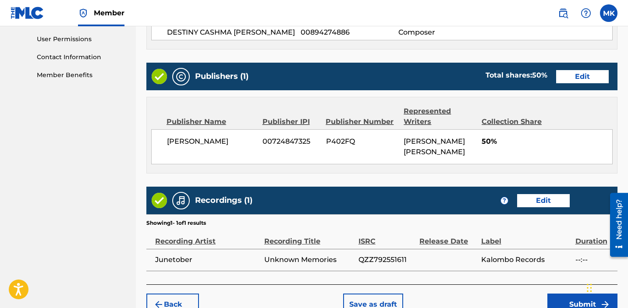
scroll to position [460, 0]
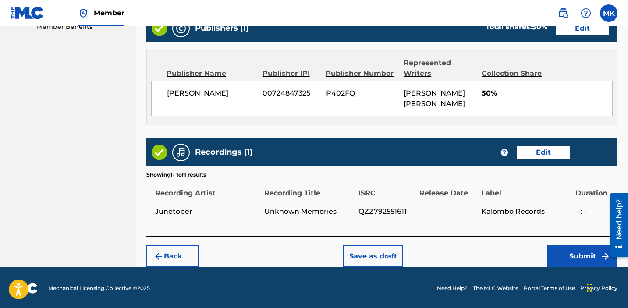
click at [579, 251] on button "Submit" at bounding box center [583, 257] width 70 height 22
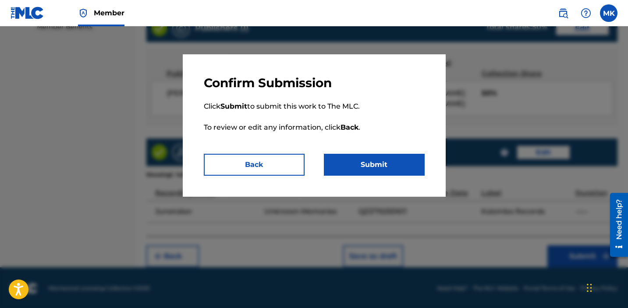
click at [387, 169] on button "Submit" at bounding box center [374, 165] width 101 height 22
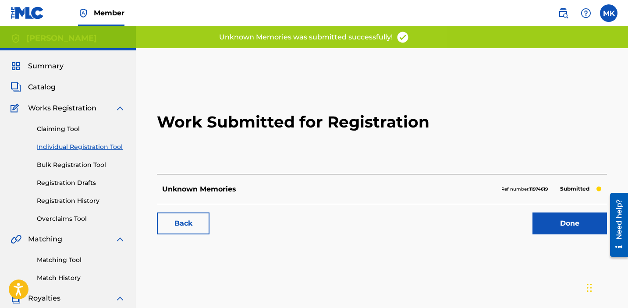
click at [562, 220] on link "Done" at bounding box center [570, 224] width 75 height 22
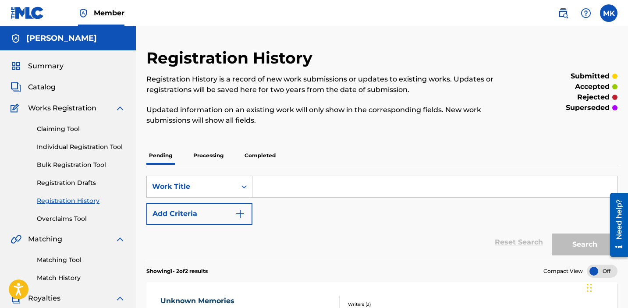
click at [65, 146] on link "Individual Registration Tool" at bounding box center [81, 147] width 89 height 9
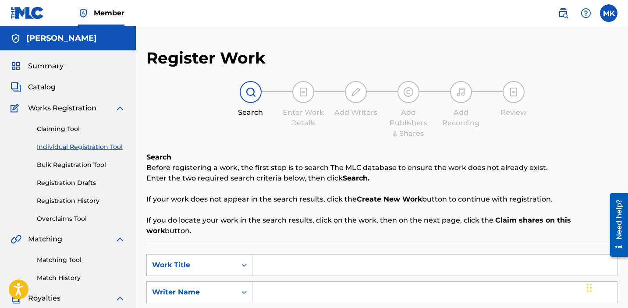
click at [267, 255] on input "Search Form" at bounding box center [435, 265] width 365 height 21
type input "i care"
click at [267, 287] on input "Search Form" at bounding box center [435, 292] width 365 height 21
type input "[PERSON_NAME]"
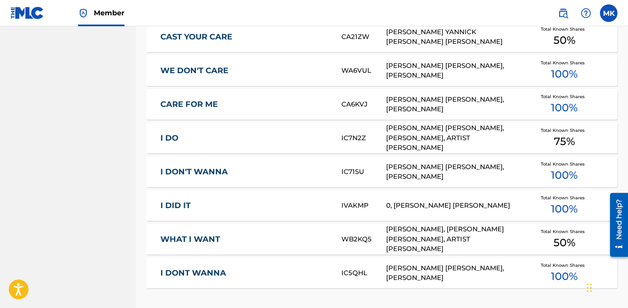
scroll to position [589, 0]
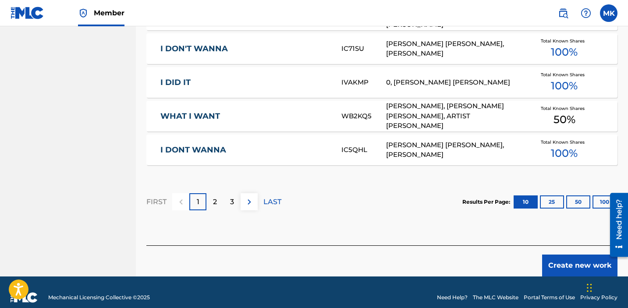
click at [567, 255] on button "Create new work" at bounding box center [579, 266] width 75 height 22
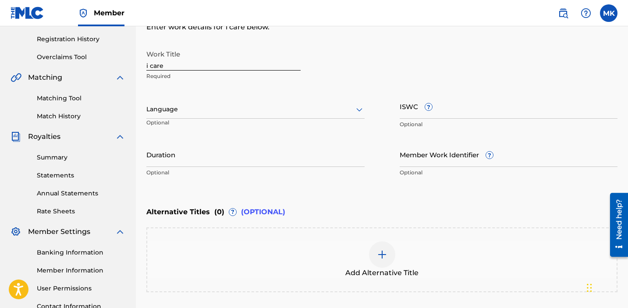
scroll to position [241, 0]
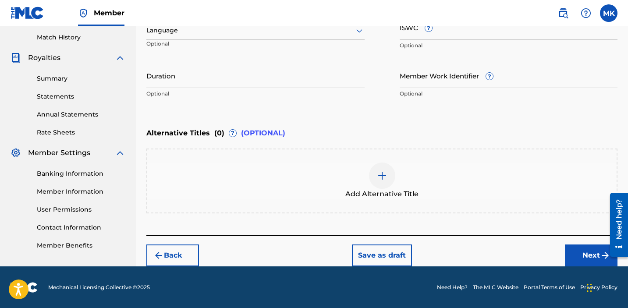
click at [589, 252] on button "Next" at bounding box center [591, 256] width 53 height 22
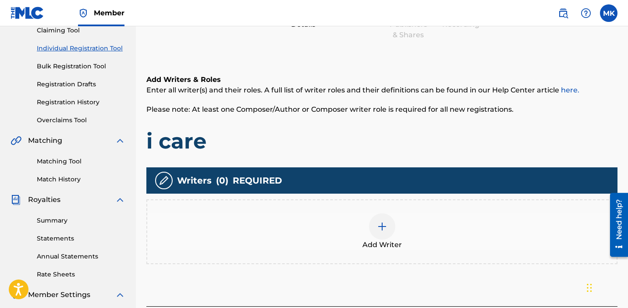
scroll to position [235, 0]
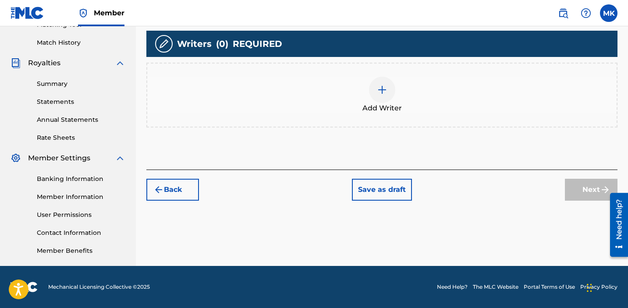
click at [390, 97] on div at bounding box center [382, 90] width 26 height 26
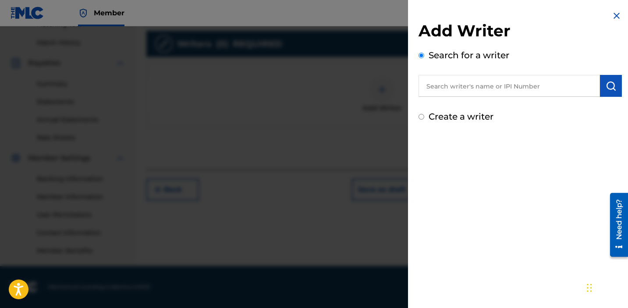
click at [559, 86] on input "text" at bounding box center [510, 86] width 182 height 22
type input "[PERSON_NAME]"
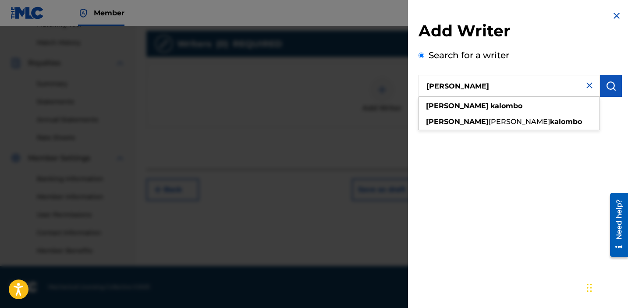
click at [616, 86] on button "submit" at bounding box center [611, 86] width 22 height 22
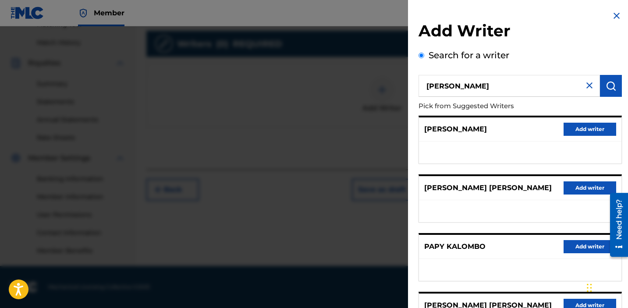
scroll to position [114, 0]
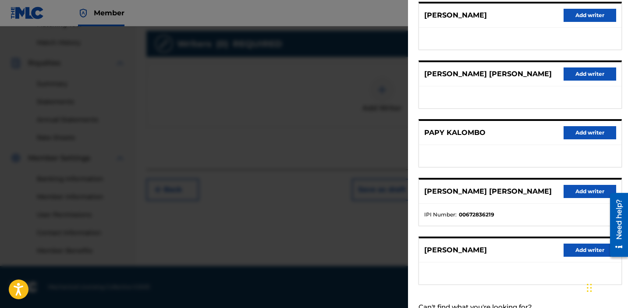
click at [571, 195] on button "Add writer" at bounding box center [590, 191] width 53 height 13
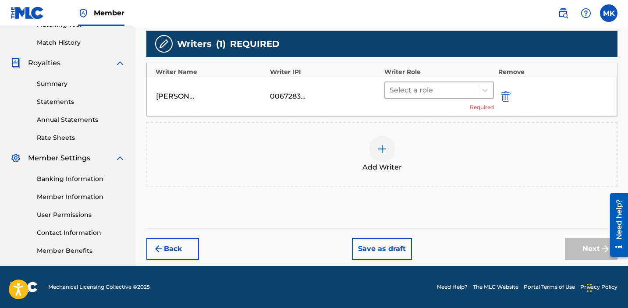
click at [395, 86] on div at bounding box center [431, 90] width 83 height 12
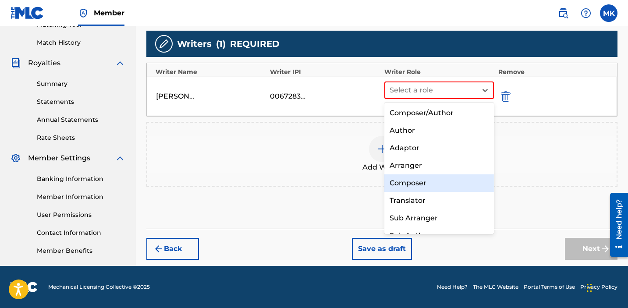
click at [398, 190] on div "Composer" at bounding box center [440, 184] width 110 height 18
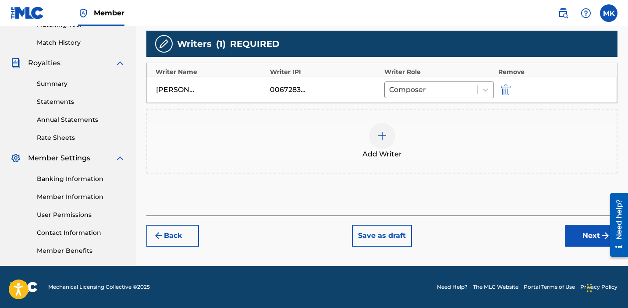
click at [383, 142] on div at bounding box center [382, 136] width 26 height 26
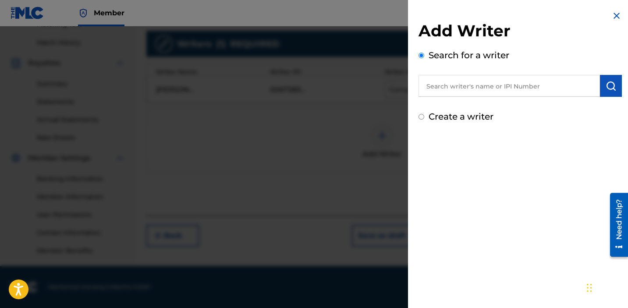
click at [490, 95] on input "text" at bounding box center [510, 86] width 182 height 22
click at [490, 90] on input "text" at bounding box center [510, 86] width 182 height 22
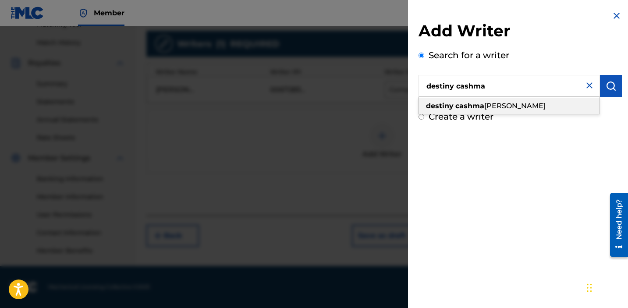
click at [492, 112] on div "destiny cashma [PERSON_NAME]" at bounding box center [509, 106] width 181 height 16
type input "destiny cashma [PERSON_NAME]"
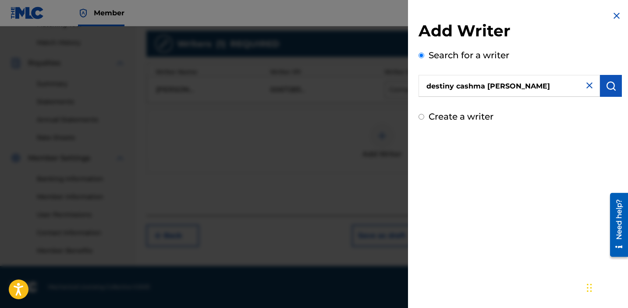
click at [605, 92] on button "submit" at bounding box center [611, 86] width 22 height 22
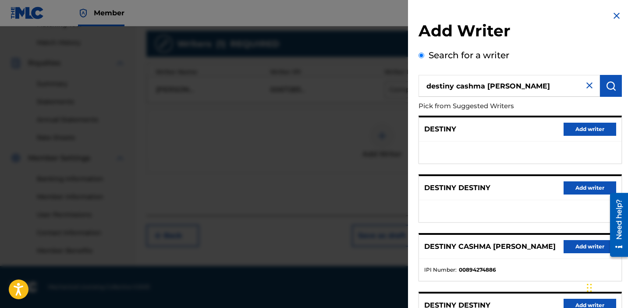
click at [580, 250] on button "Add writer" at bounding box center [590, 246] width 53 height 13
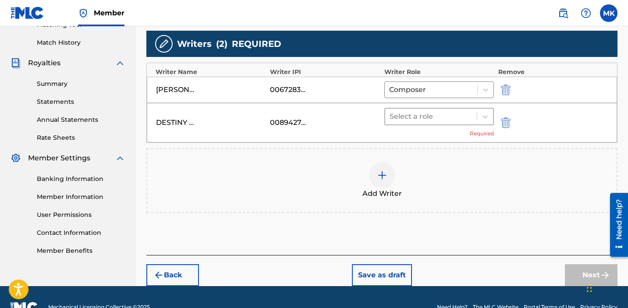
click at [421, 118] on div at bounding box center [431, 117] width 83 height 12
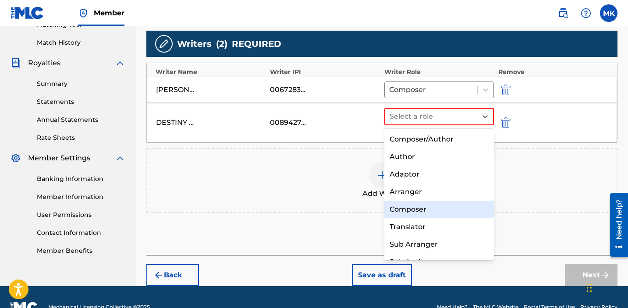
click at [402, 209] on div "Composer" at bounding box center [440, 210] width 110 height 18
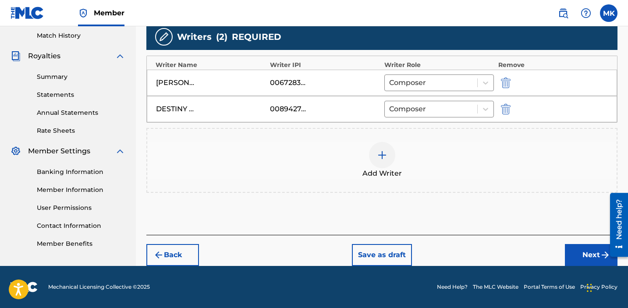
click at [584, 256] on button "Next" at bounding box center [591, 255] width 53 height 22
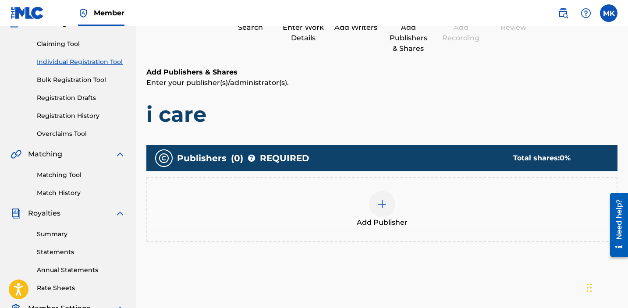
scroll to position [92, 0]
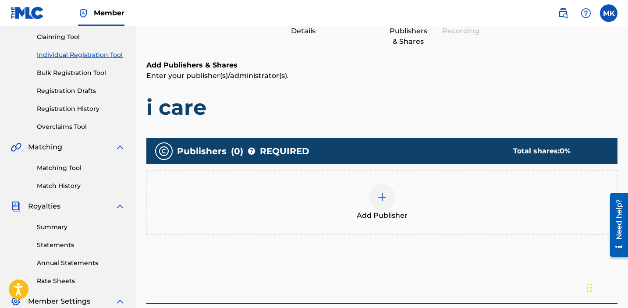
click at [376, 195] on div at bounding box center [382, 197] width 26 height 26
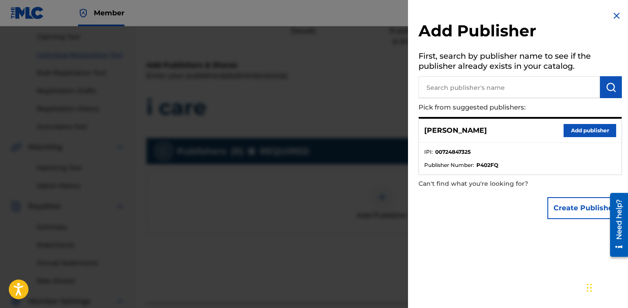
click at [569, 132] on button "Add publisher" at bounding box center [590, 130] width 53 height 13
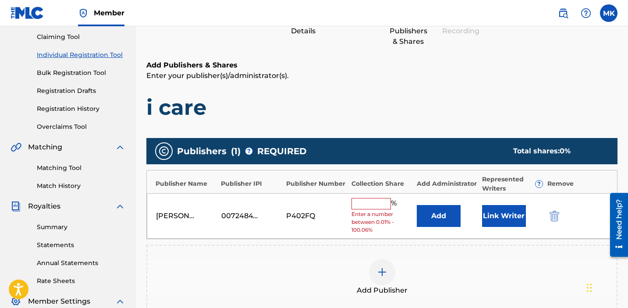
click at [362, 205] on input "text" at bounding box center [371, 203] width 39 height 11
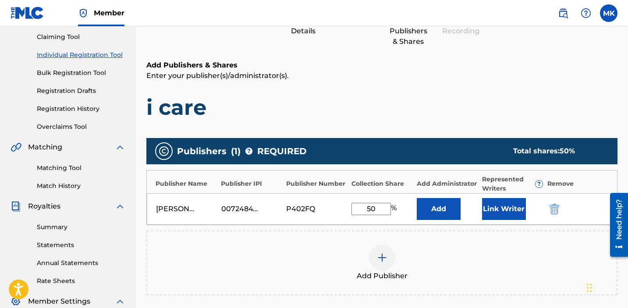
type input "50"
click at [501, 208] on button "Link Writer" at bounding box center [504, 209] width 44 height 22
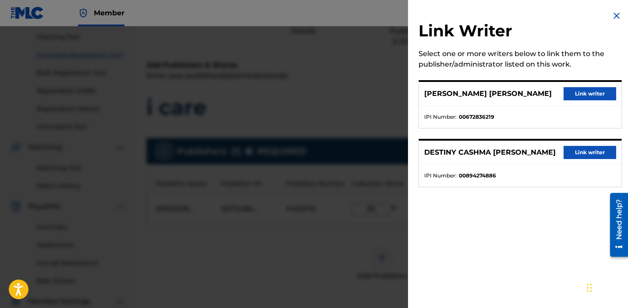
click at [582, 95] on button "Link writer" at bounding box center [590, 93] width 53 height 13
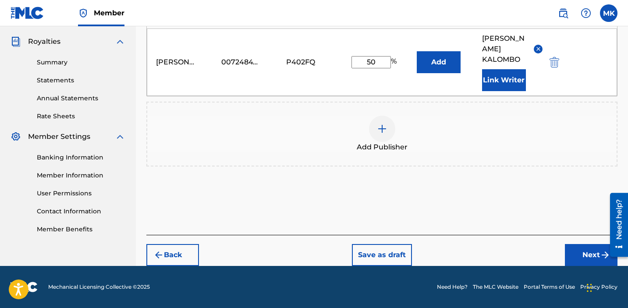
click at [579, 250] on button "Next" at bounding box center [591, 255] width 53 height 22
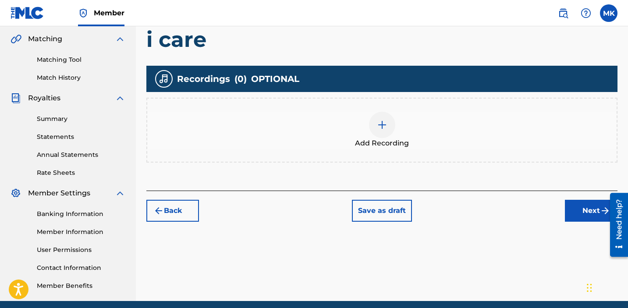
scroll to position [235, 0]
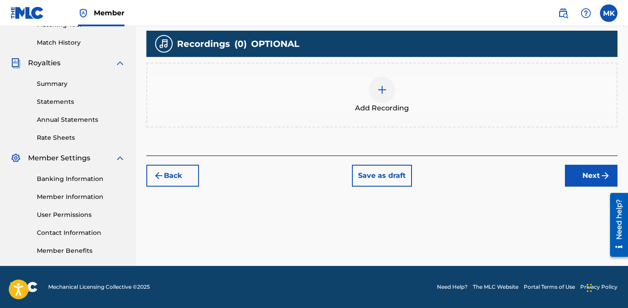
click at [381, 97] on div at bounding box center [382, 90] width 26 height 26
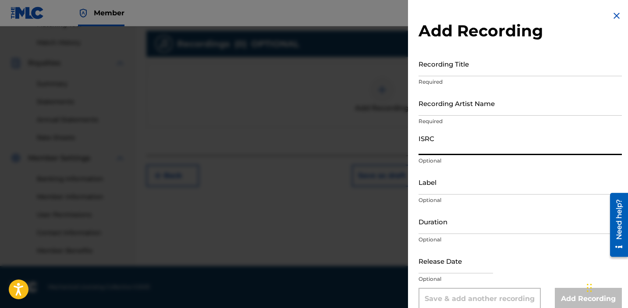
click at [455, 151] on input "ISRC" at bounding box center [520, 142] width 203 height 25
paste input "QZZ792551612"
type input "QZZ792551612"
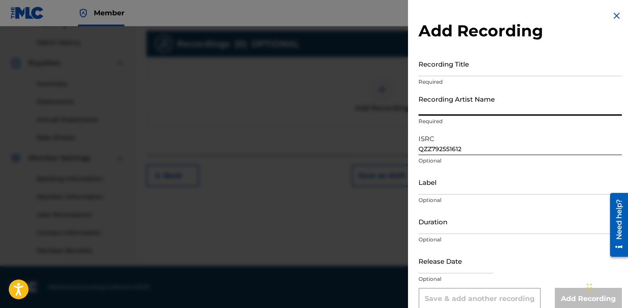
click at [446, 105] on input "Recording Artist Name" at bounding box center [520, 103] width 203 height 25
type input "Junetober"
click at [449, 73] on input "Recording Title" at bounding box center [520, 63] width 203 height 25
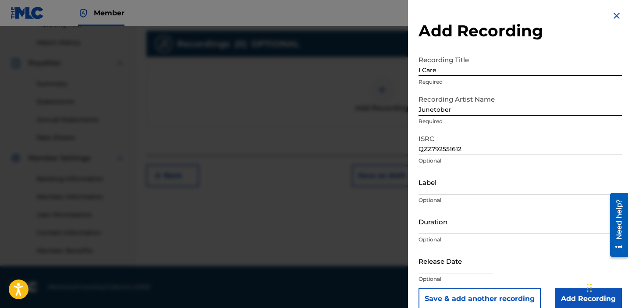
type input "I Care"
click at [443, 184] on input "Label" at bounding box center [520, 182] width 203 height 25
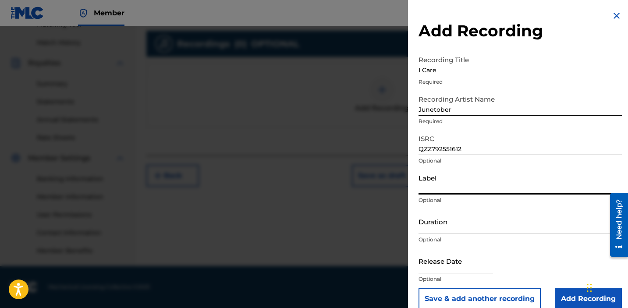
type input "K"
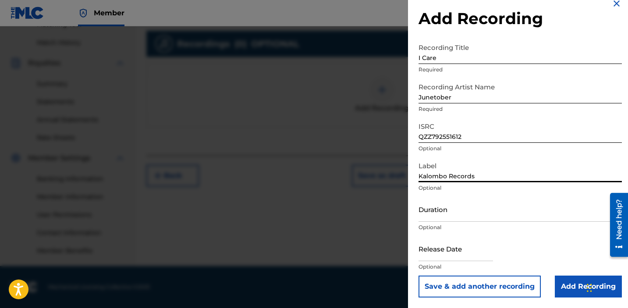
type input "Kalombo Records"
click at [580, 286] on input "Add Recording" at bounding box center [588, 287] width 67 height 22
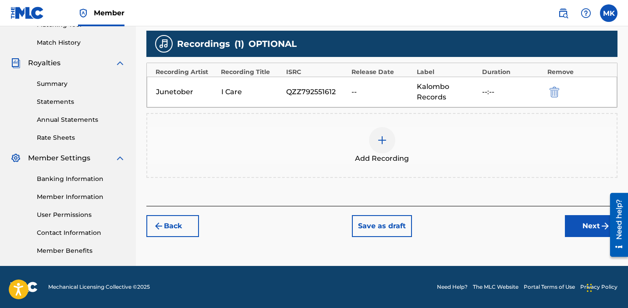
click at [586, 225] on button "Next" at bounding box center [591, 226] width 53 height 22
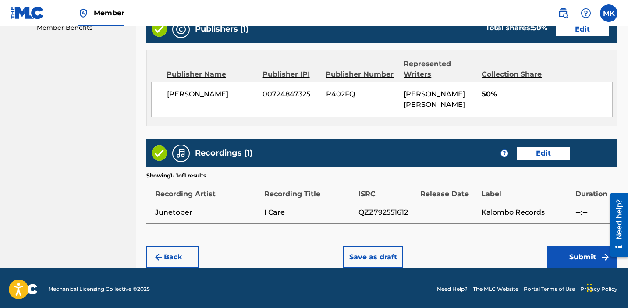
scroll to position [460, 0]
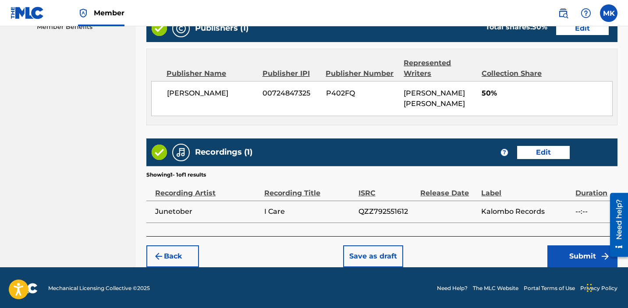
click at [571, 258] on button "Submit" at bounding box center [583, 257] width 70 height 22
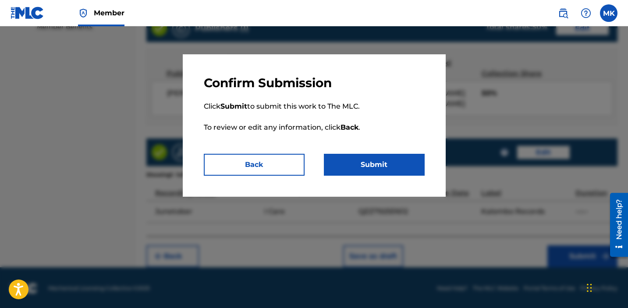
click at [380, 160] on button "Submit" at bounding box center [374, 165] width 101 height 22
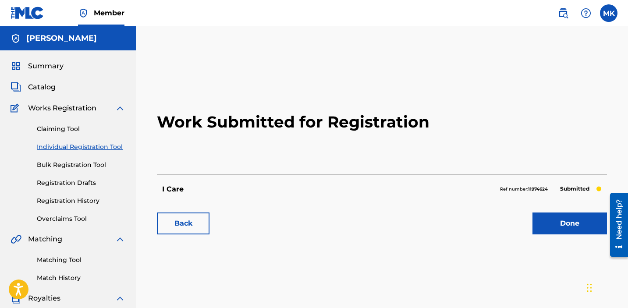
click at [551, 215] on link "Done" at bounding box center [570, 224] width 75 height 22
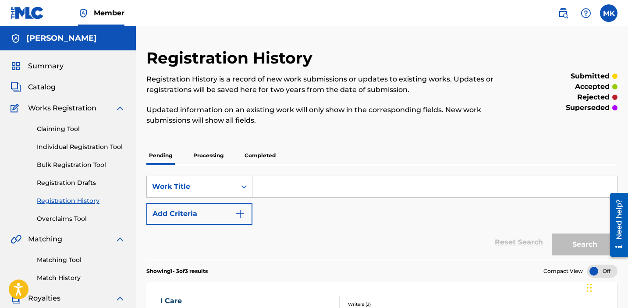
click at [70, 148] on link "Individual Registration Tool" at bounding box center [81, 147] width 89 height 9
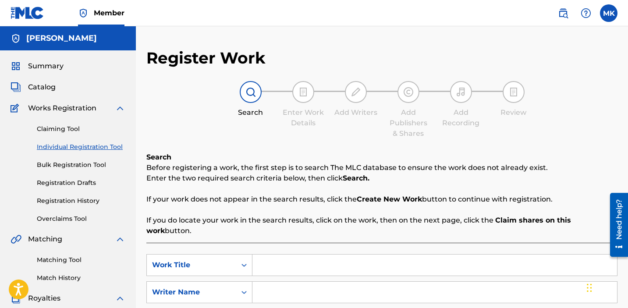
click at [277, 282] on input "Search Form" at bounding box center [435, 292] width 365 height 21
type input "[PERSON_NAME]"
click at [284, 260] on input "Search Form" at bounding box center [435, 265] width 365 height 21
type input "Don't Rush"
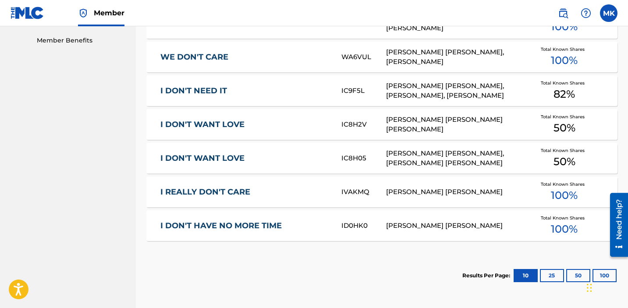
scroll to position [518, 0]
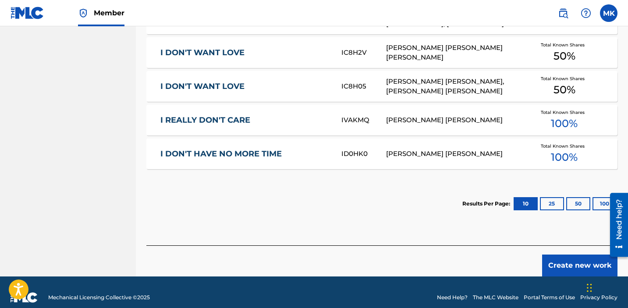
click at [569, 257] on button "Create new work" at bounding box center [579, 266] width 75 height 22
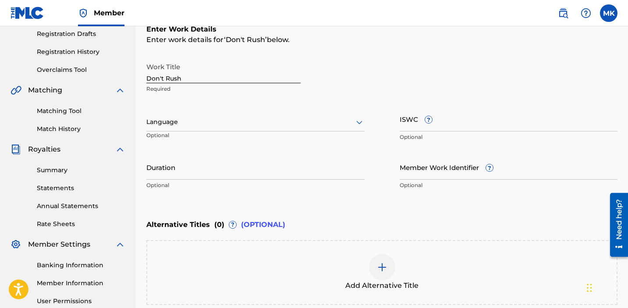
scroll to position [241, 0]
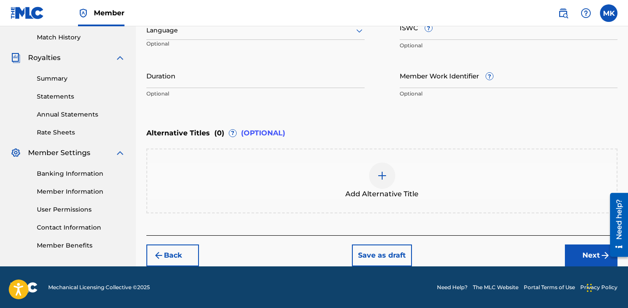
click at [588, 253] on button "Next" at bounding box center [591, 256] width 53 height 22
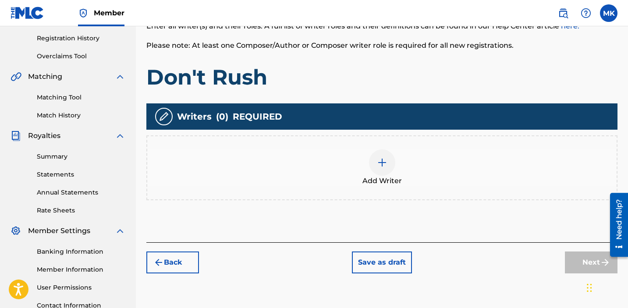
scroll to position [183, 0]
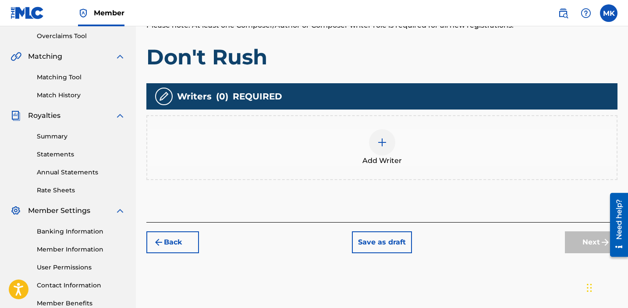
click at [384, 134] on div at bounding box center [382, 142] width 26 height 26
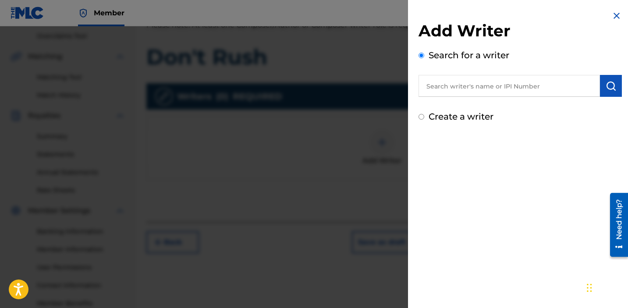
click at [485, 89] on input "text" at bounding box center [510, 86] width 182 height 22
type input "[PERSON_NAME]"
click at [609, 92] on button "submit" at bounding box center [611, 86] width 22 height 22
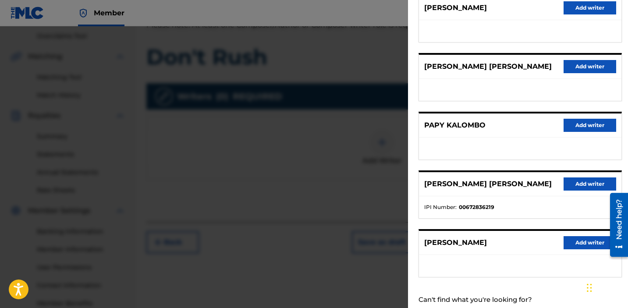
scroll to position [131, 0]
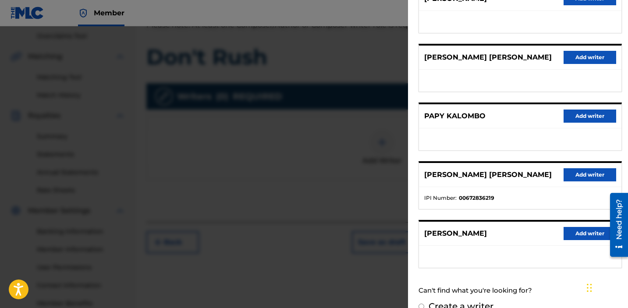
click at [572, 175] on button "Add writer" at bounding box center [590, 174] width 53 height 13
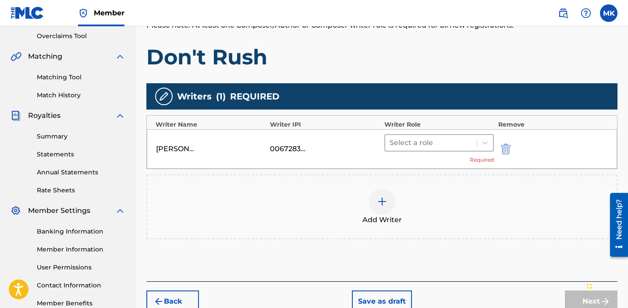
click at [448, 146] on div at bounding box center [431, 143] width 83 height 12
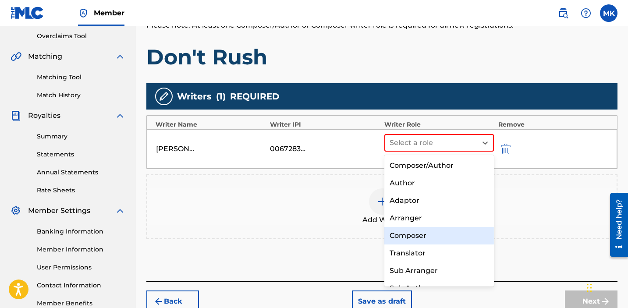
click at [400, 233] on div "Composer" at bounding box center [440, 236] width 110 height 18
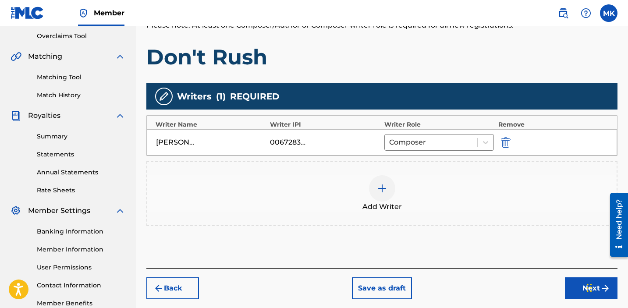
click at [381, 189] on img at bounding box center [382, 188] width 11 height 11
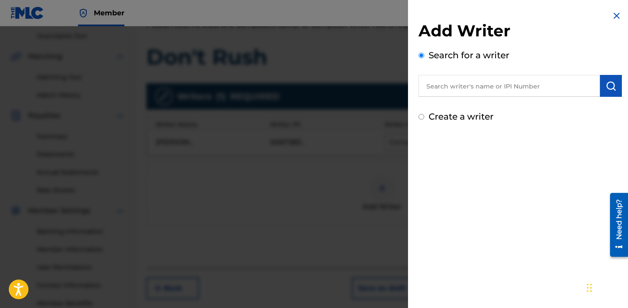
click at [477, 85] on input "text" at bounding box center [510, 86] width 182 height 22
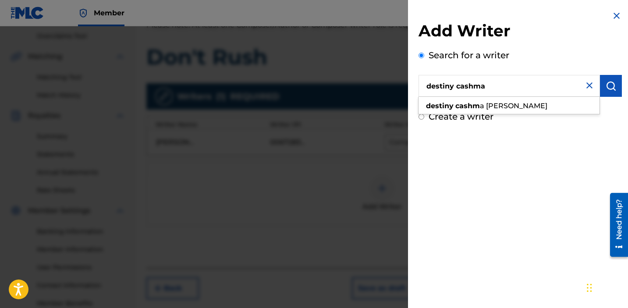
type input "destiny cashma"
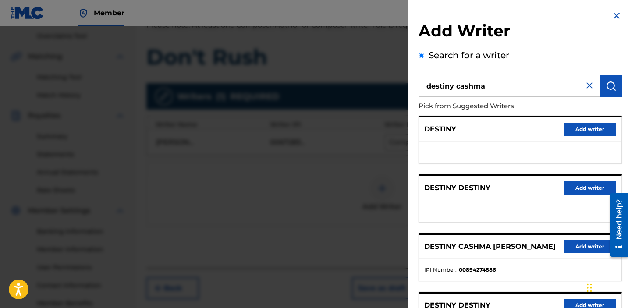
click at [590, 245] on button "Add writer" at bounding box center [590, 246] width 53 height 13
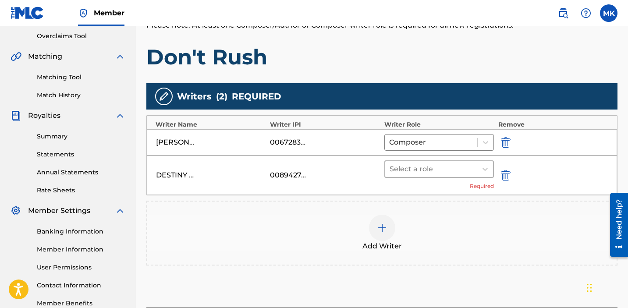
click at [409, 167] on div at bounding box center [431, 169] width 83 height 12
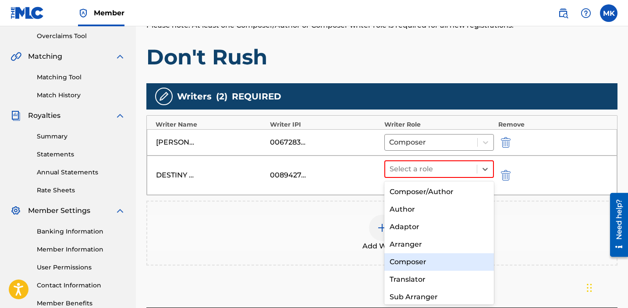
click at [410, 269] on div "Composer" at bounding box center [440, 262] width 110 height 18
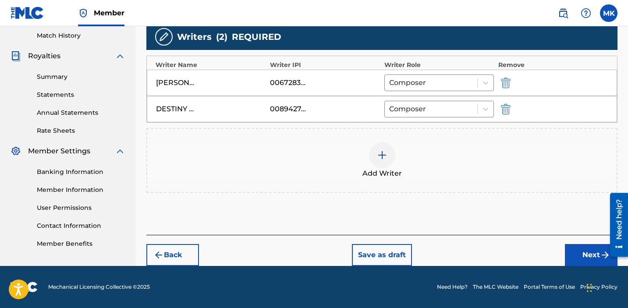
click at [591, 257] on button "Next" at bounding box center [591, 255] width 53 height 22
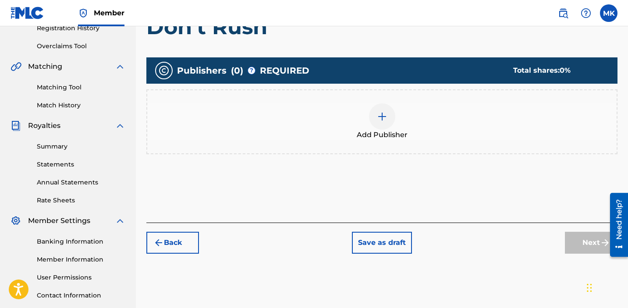
scroll to position [235, 0]
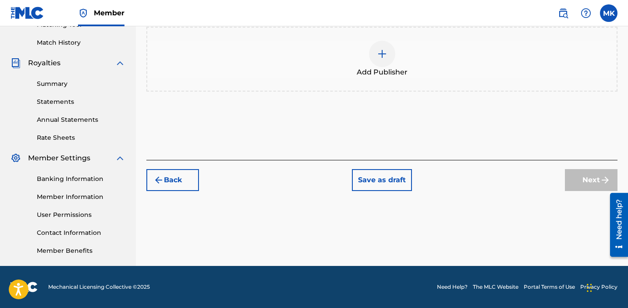
click at [385, 53] on img at bounding box center [382, 54] width 11 height 11
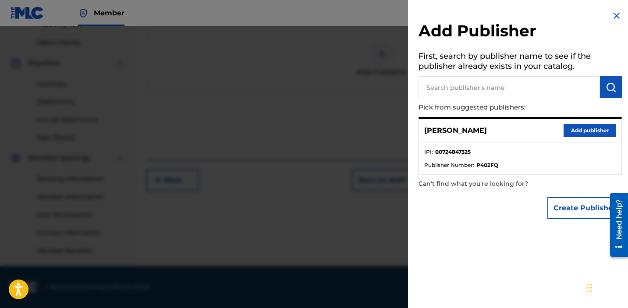
click at [571, 134] on button "Add publisher" at bounding box center [590, 130] width 53 height 13
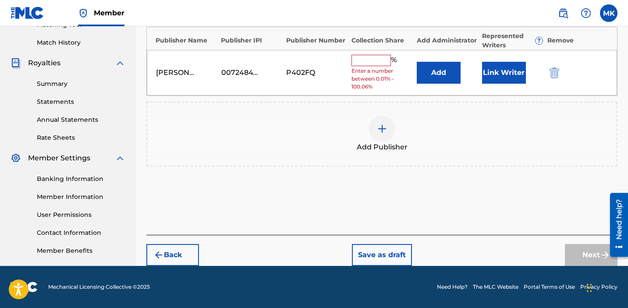
click at [371, 61] on input "text" at bounding box center [371, 60] width 39 height 11
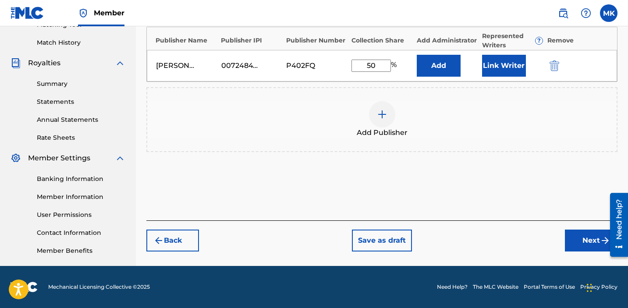
type input "50"
click at [509, 59] on button "Link Writer" at bounding box center [504, 66] width 44 height 22
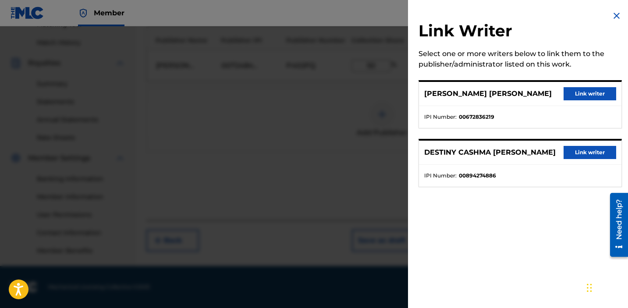
click at [581, 85] on div "[PERSON_NAME] [PERSON_NAME] Link writer" at bounding box center [520, 94] width 203 height 24
click at [578, 93] on button "Link writer" at bounding box center [590, 93] width 53 height 13
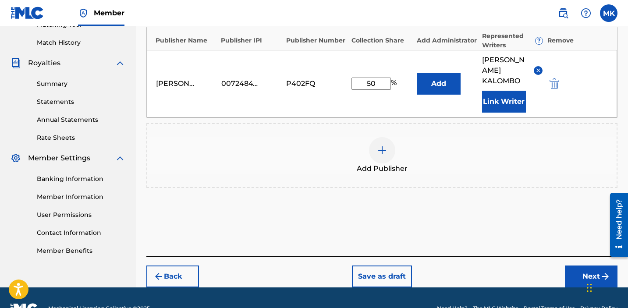
click at [579, 275] on button "Next" at bounding box center [591, 277] width 53 height 22
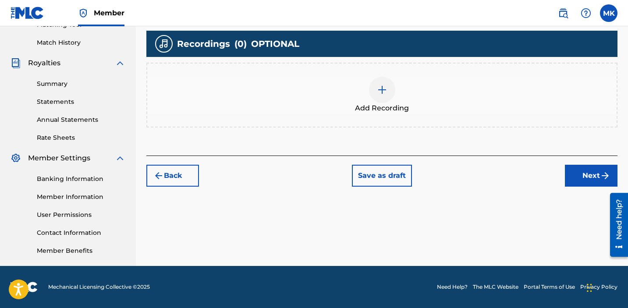
click at [380, 87] on img at bounding box center [382, 90] width 11 height 11
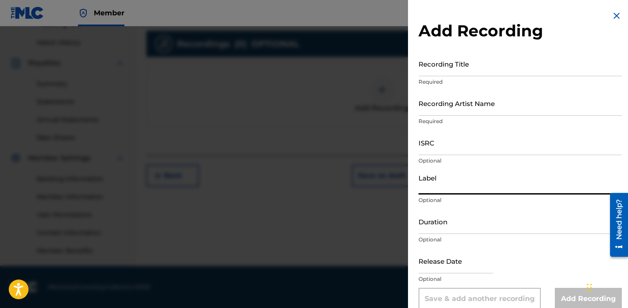
click at [457, 182] on input "Label" at bounding box center [520, 182] width 203 height 25
click at [447, 150] on input "ISRC" at bounding box center [520, 142] width 203 height 25
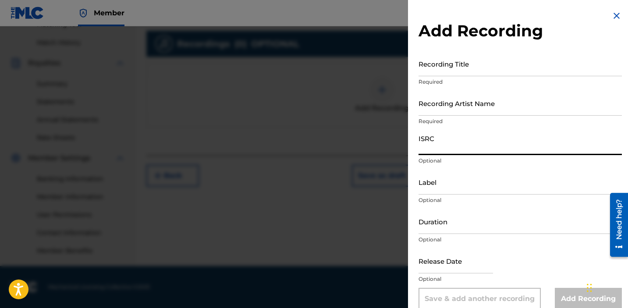
paste input "QZZ792551613"
type input "QZZ792551613"
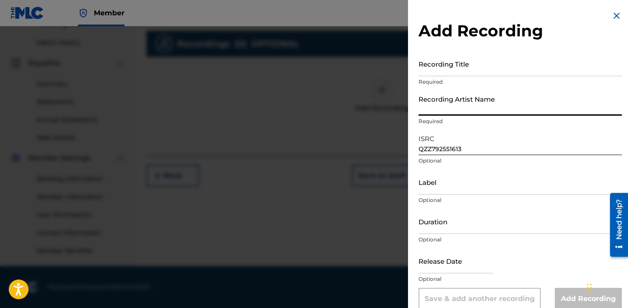
click at [440, 105] on input "Recording Artist Name" at bounding box center [520, 103] width 203 height 25
type input "Junetober"
click at [453, 72] on input "Recording Title" at bounding box center [520, 63] width 203 height 25
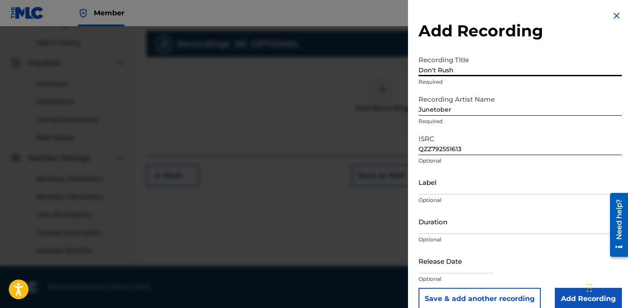
type input "Don't Rush"
click at [469, 189] on input "Label" at bounding box center [520, 182] width 203 height 25
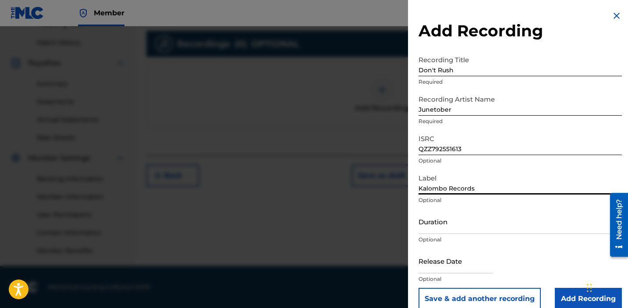
type input "Kalombo Records"
click at [578, 294] on input "Add Recording" at bounding box center [588, 299] width 67 height 22
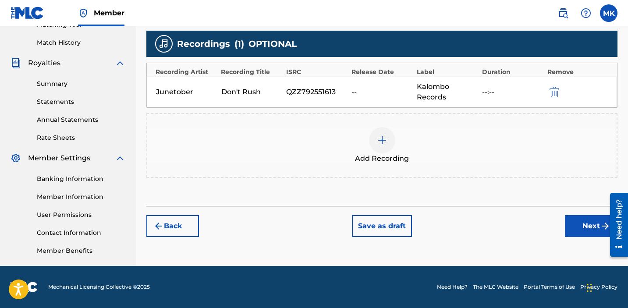
click at [586, 232] on button "Next" at bounding box center [591, 226] width 53 height 22
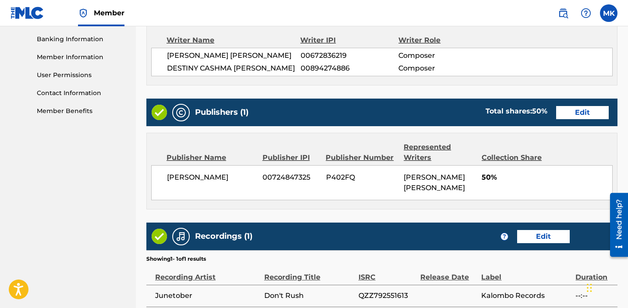
scroll to position [460, 0]
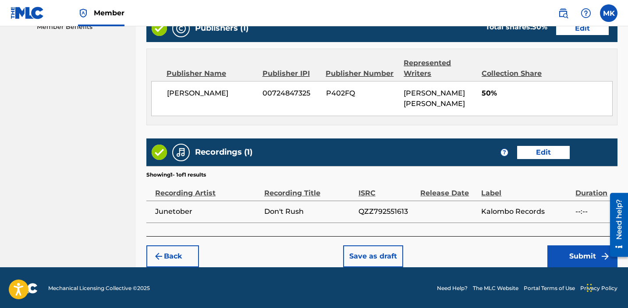
click at [565, 256] on button "Submit" at bounding box center [583, 257] width 70 height 22
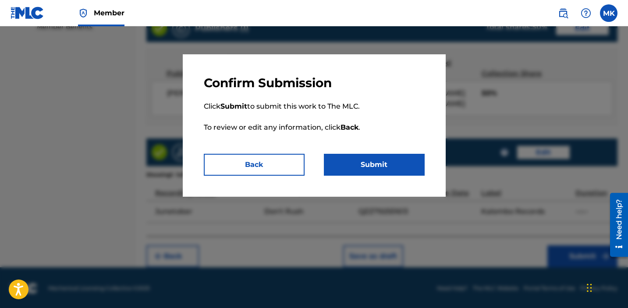
click at [366, 163] on button "Submit" at bounding box center [374, 165] width 101 height 22
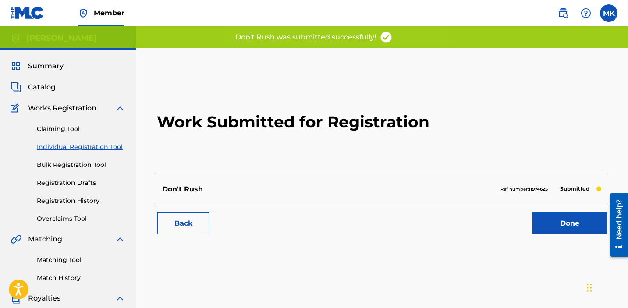
click at [574, 231] on link "Done" at bounding box center [570, 224] width 75 height 22
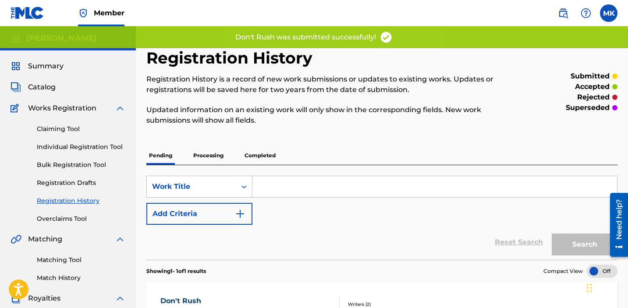
click at [69, 143] on link "Individual Registration Tool" at bounding box center [81, 147] width 89 height 9
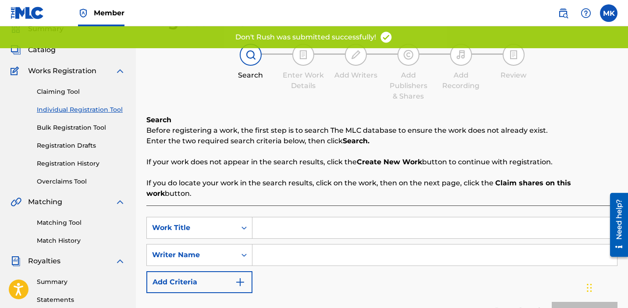
scroll to position [45, 0]
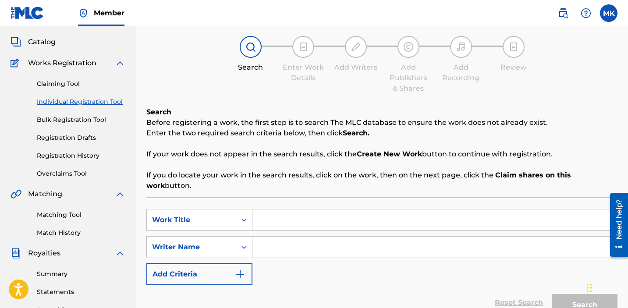
click at [319, 237] on input "Search Form" at bounding box center [435, 247] width 365 height 21
type input "[PERSON_NAME]"
click at [289, 210] on input "Search Form" at bounding box center [435, 220] width 365 height 21
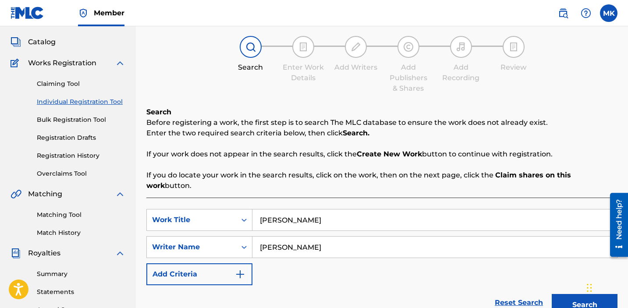
type input "[PERSON_NAME]"
click at [552, 294] on button "Search" at bounding box center [585, 305] width 66 height 22
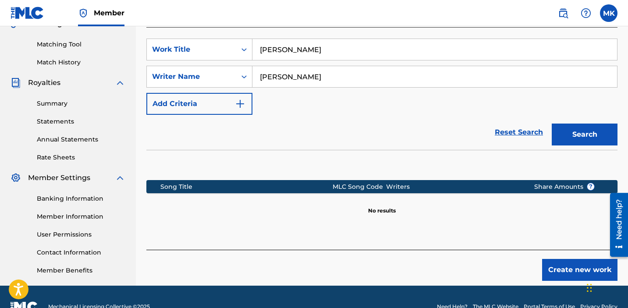
scroll to position [235, 0]
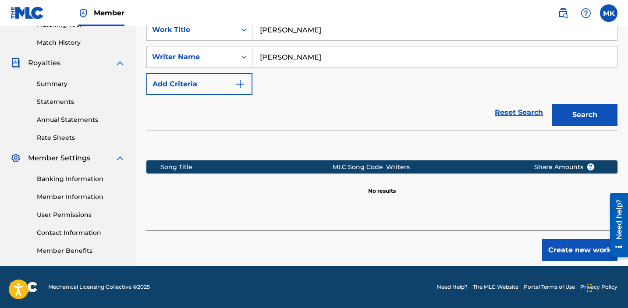
click at [590, 246] on button "Create new work" at bounding box center [579, 250] width 75 height 22
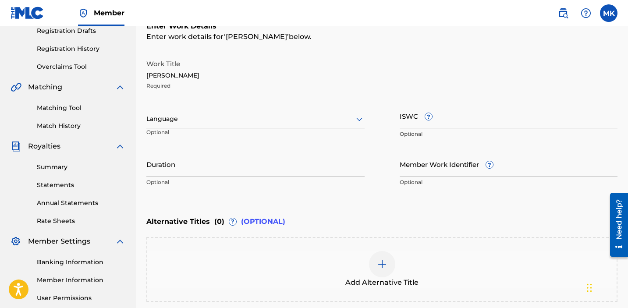
scroll to position [0, 0]
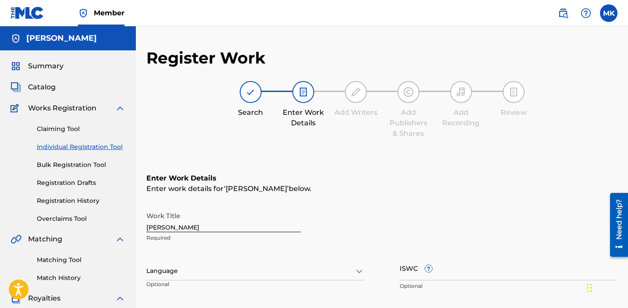
click at [168, 230] on input "[PERSON_NAME]" at bounding box center [223, 219] width 154 height 25
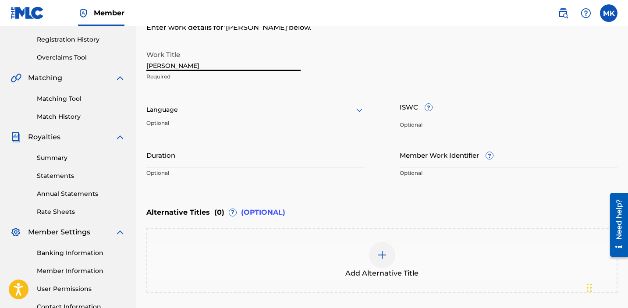
scroll to position [241, 0]
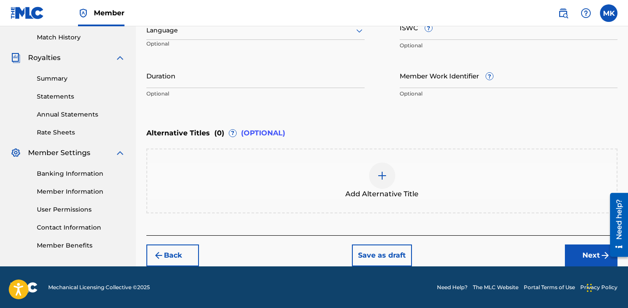
type input "[PERSON_NAME]"
click at [592, 254] on button "Next" at bounding box center [591, 256] width 53 height 22
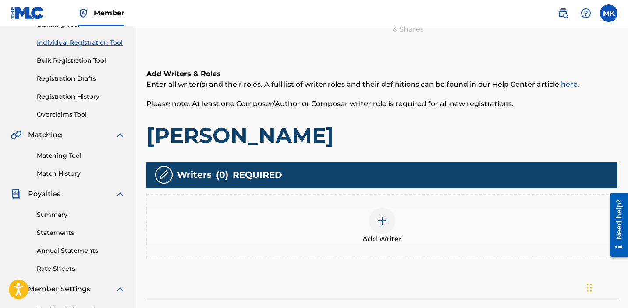
scroll to position [152, 0]
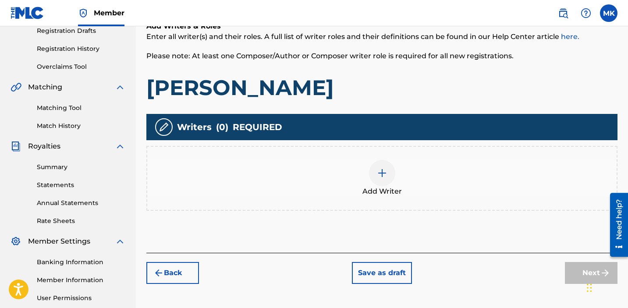
click at [380, 181] on div at bounding box center [382, 173] width 26 height 26
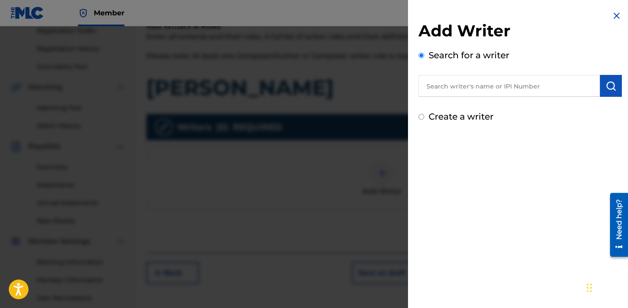
click at [452, 89] on input "text" at bounding box center [510, 86] width 182 height 22
type input "[PERSON_NAME]"
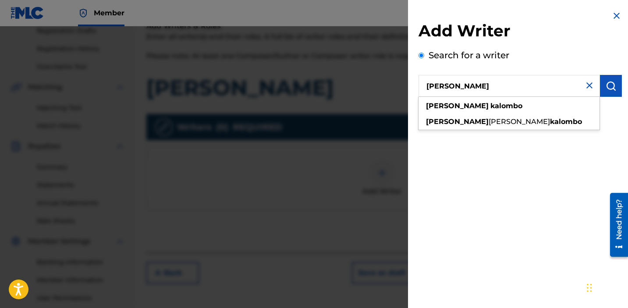
click at [596, 90] on input "[PERSON_NAME]" at bounding box center [510, 86] width 182 height 22
click at [607, 86] on img "submit" at bounding box center [611, 86] width 11 height 11
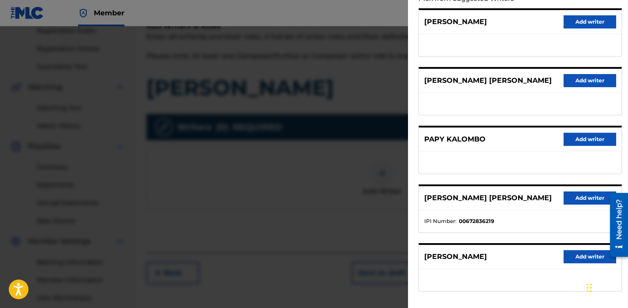
scroll to position [115, 0]
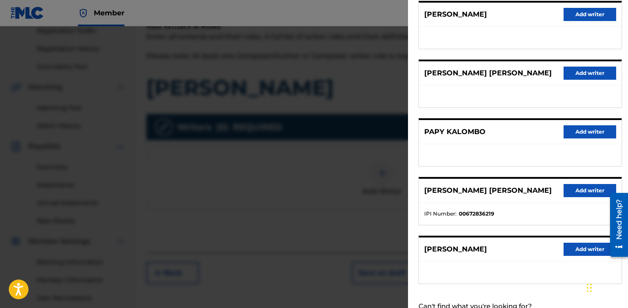
click at [588, 191] on button "Add writer" at bounding box center [590, 190] width 53 height 13
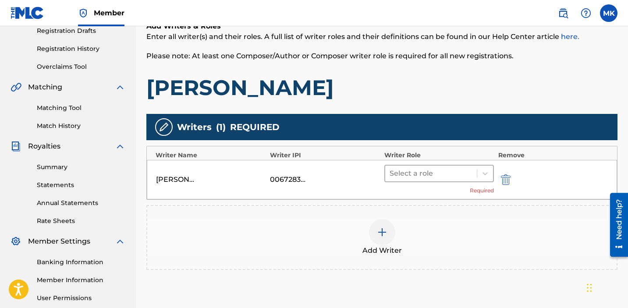
click at [418, 179] on div at bounding box center [431, 174] width 83 height 12
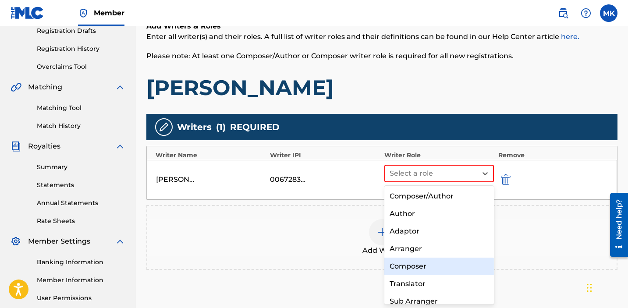
click at [403, 266] on div "Composer" at bounding box center [440, 267] width 110 height 18
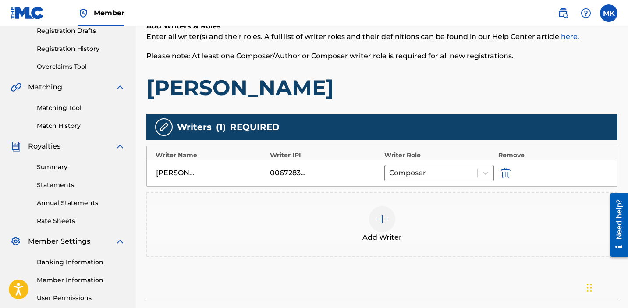
click at [383, 214] on img at bounding box center [382, 219] width 11 height 11
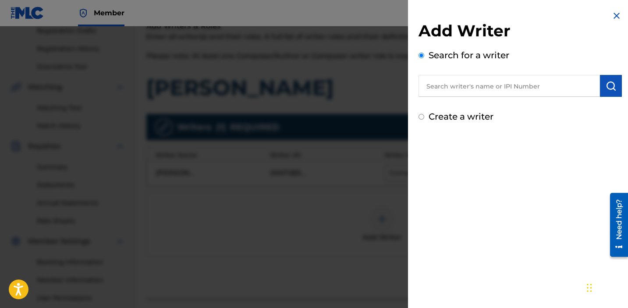
click at [502, 82] on input "text" at bounding box center [510, 86] width 182 height 22
type input "m"
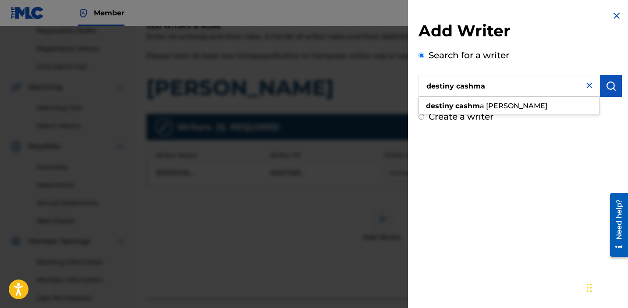
type input "destiny cashma"
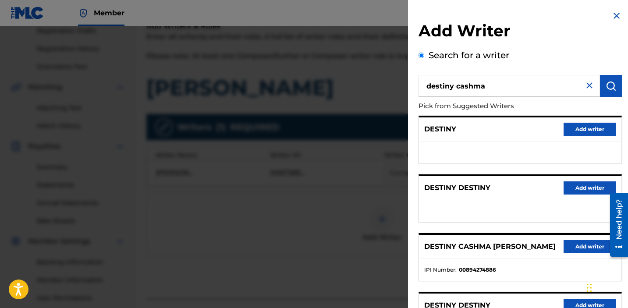
click at [583, 250] on button "Add writer" at bounding box center [590, 246] width 53 height 13
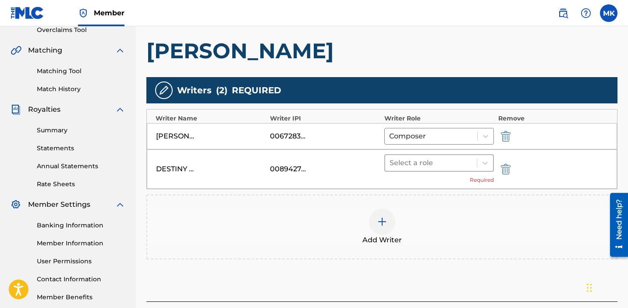
scroll to position [189, 0]
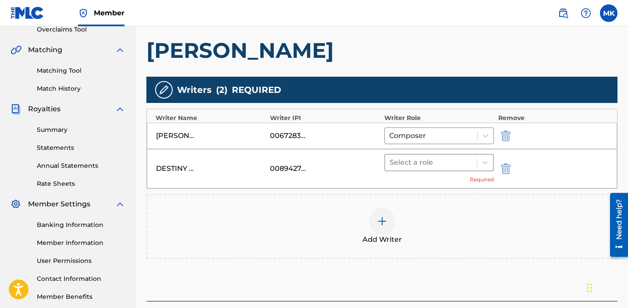
click at [409, 166] on div at bounding box center [431, 163] width 83 height 12
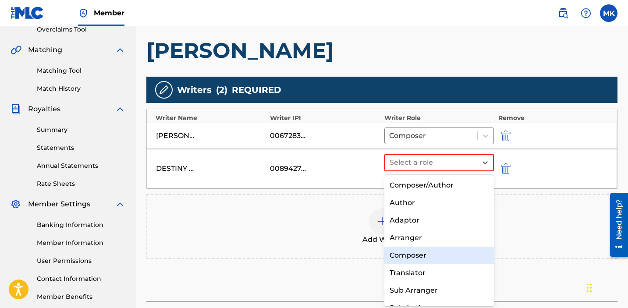
click at [423, 255] on div "Composer" at bounding box center [440, 256] width 110 height 18
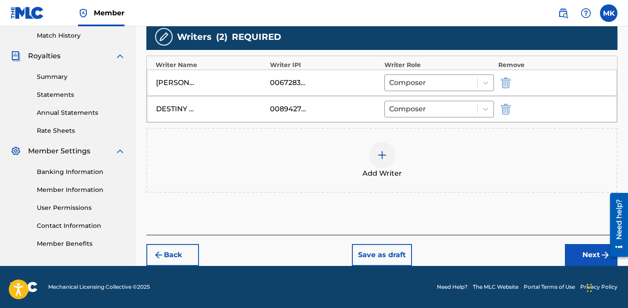
click at [576, 262] on button "Next" at bounding box center [591, 255] width 53 height 22
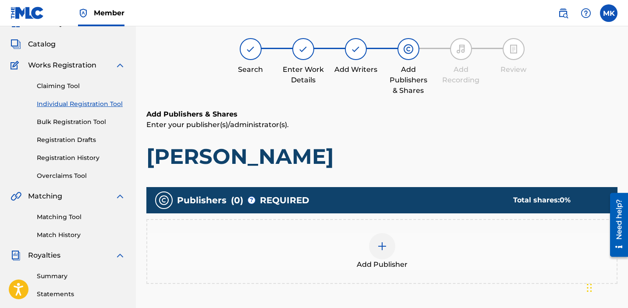
scroll to position [39, 0]
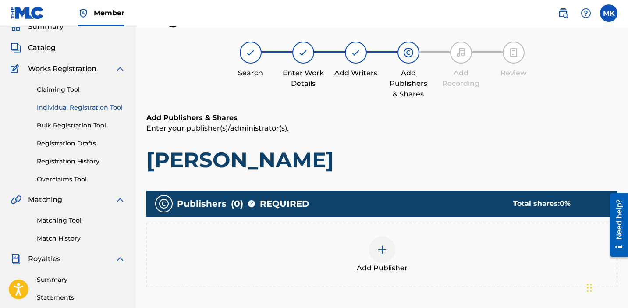
click at [385, 242] on div at bounding box center [382, 250] width 26 height 26
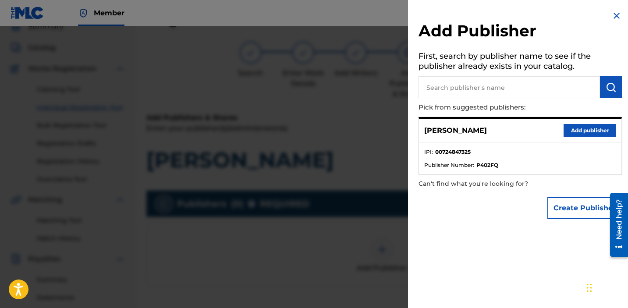
click at [588, 134] on button "Add publisher" at bounding box center [590, 130] width 53 height 13
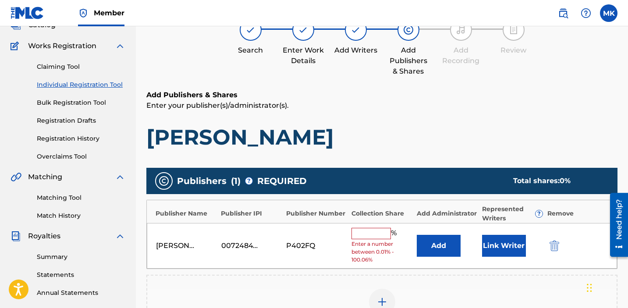
scroll to position [73, 0]
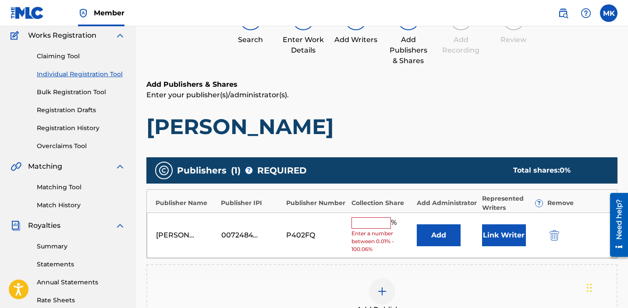
click at [378, 220] on input "text" at bounding box center [371, 222] width 39 height 11
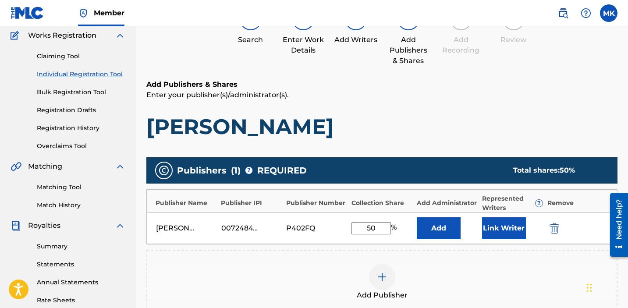
type input "50"
click at [512, 228] on button "Link Writer" at bounding box center [504, 228] width 44 height 22
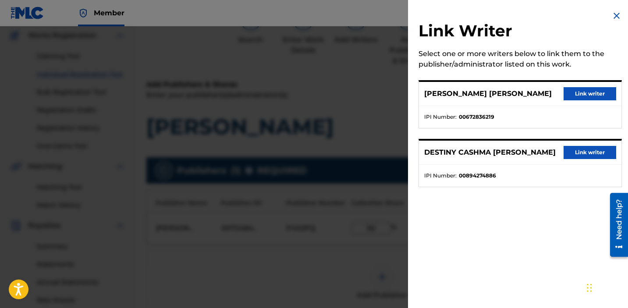
click at [588, 92] on button "Link writer" at bounding box center [590, 93] width 53 height 13
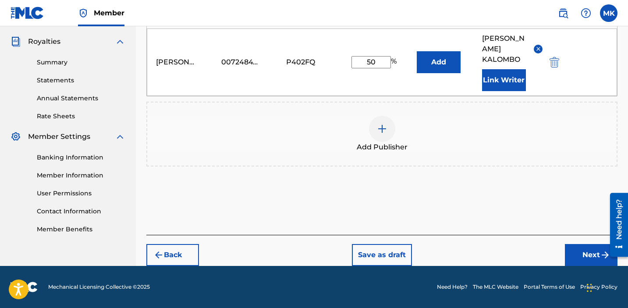
click at [584, 258] on button "Next" at bounding box center [591, 255] width 53 height 22
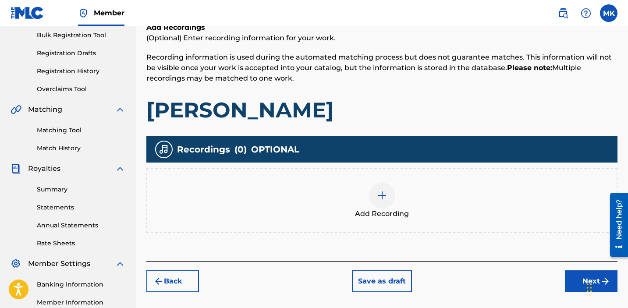
scroll to position [139, 0]
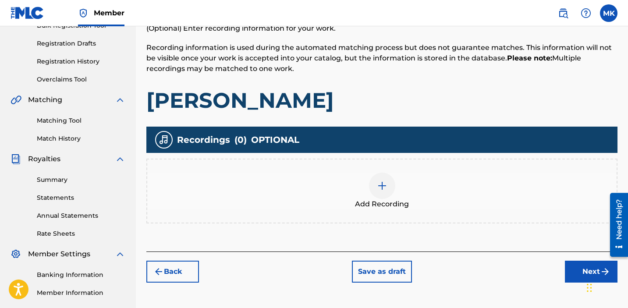
click at [389, 179] on div at bounding box center [382, 186] width 26 height 26
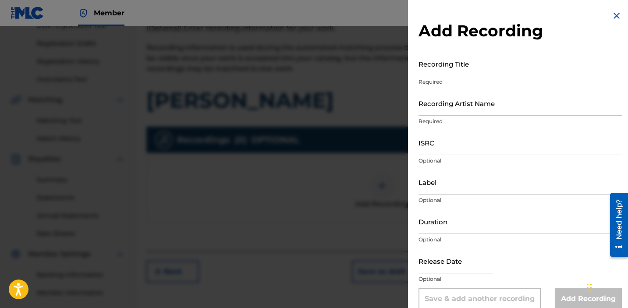
click at [450, 143] on input "ISRC" at bounding box center [520, 142] width 203 height 25
paste input "QZZ792551614"
type input "QZZ792551614"
click at [439, 102] on input "Recording Artist Name" at bounding box center [520, 103] width 203 height 25
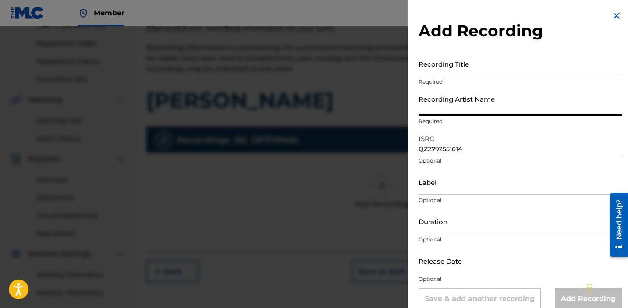
type input "Junetober"
click at [460, 69] on input "Recording Title" at bounding box center [520, 63] width 203 height 25
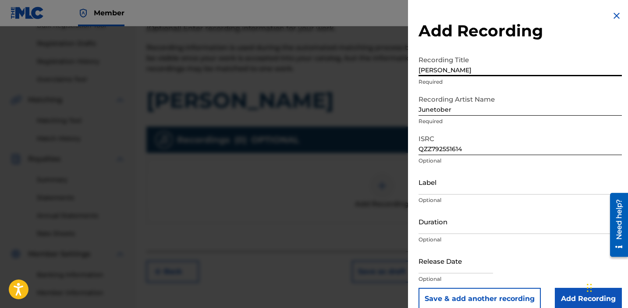
scroll to position [12, 0]
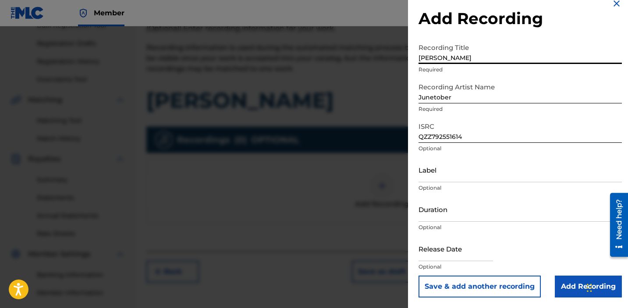
type input "[PERSON_NAME]"
click at [454, 178] on input "Label" at bounding box center [520, 169] width 203 height 25
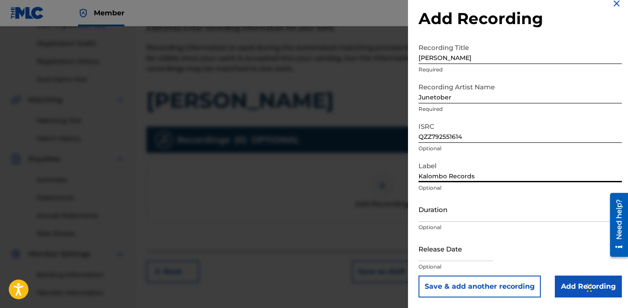
type input "Kalombo Records"
click at [568, 275] on div "Release Date Optional" at bounding box center [520, 255] width 203 height 39
click at [573, 289] on input "Add Recording" at bounding box center [588, 287] width 67 height 22
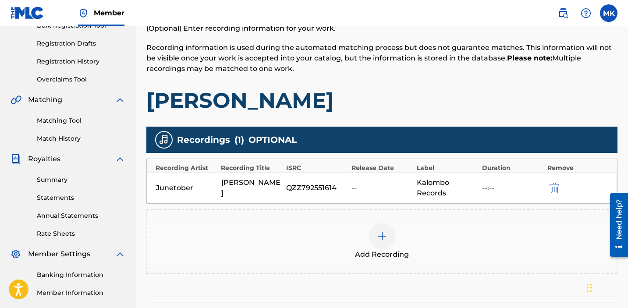
scroll to position [235, 0]
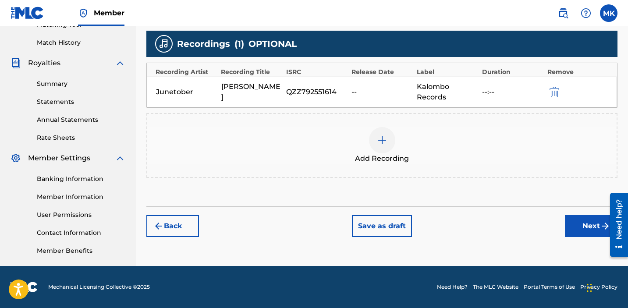
click at [581, 228] on button "Next" at bounding box center [591, 226] width 53 height 22
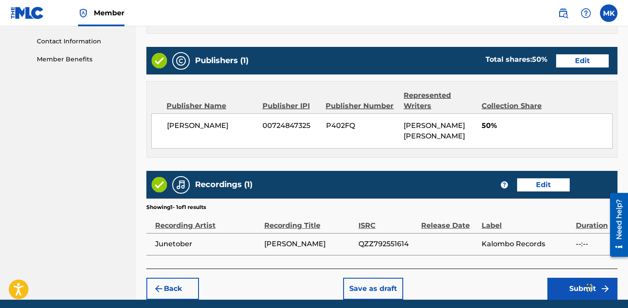
scroll to position [460, 0]
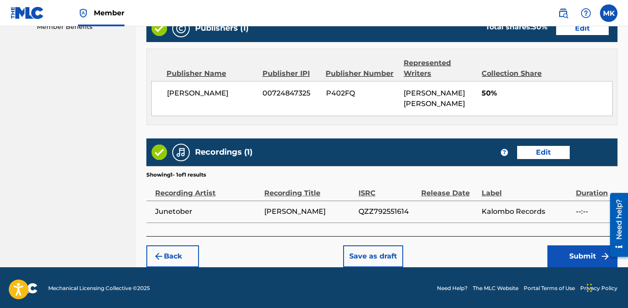
click at [570, 254] on button "Submit" at bounding box center [583, 257] width 70 height 22
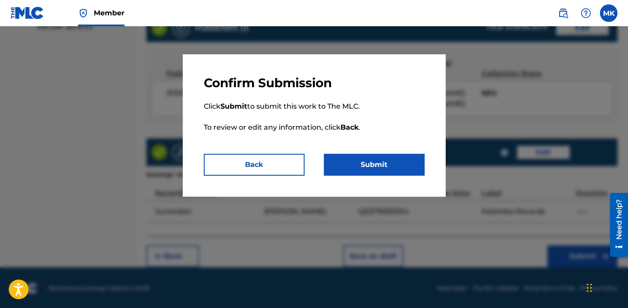
click at [378, 167] on button "Submit" at bounding box center [374, 165] width 101 height 22
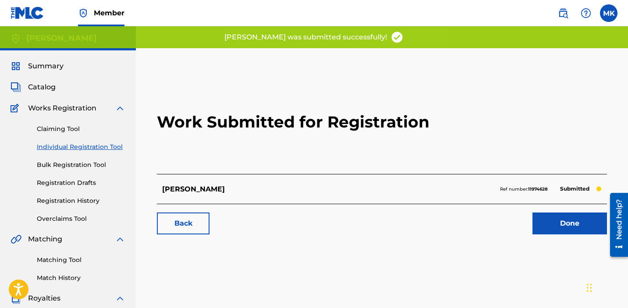
click at [561, 220] on link "Done" at bounding box center [570, 224] width 75 height 22
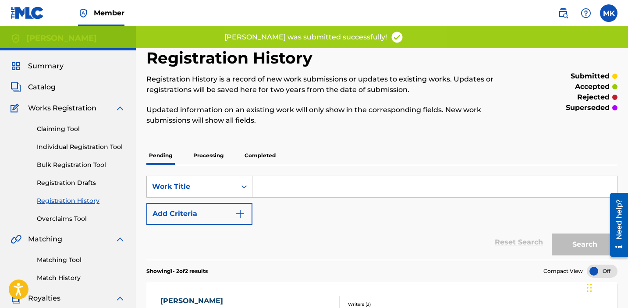
click at [71, 127] on link "Claiming Tool" at bounding box center [81, 129] width 89 height 9
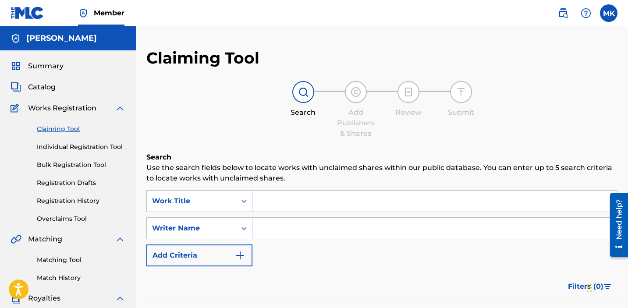
click at [299, 231] on input "Search Form" at bounding box center [435, 228] width 365 height 21
type input "[PERSON_NAME] [PERSON_NAME]"
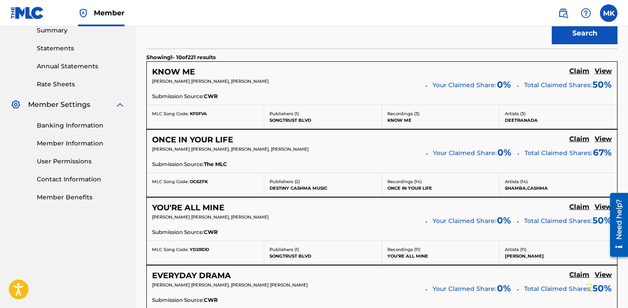
scroll to position [289, 0]
click at [581, 70] on h5 "Claim" at bounding box center [580, 71] width 20 height 8
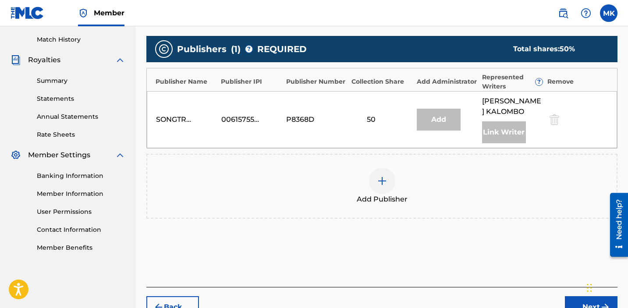
scroll to position [236, 0]
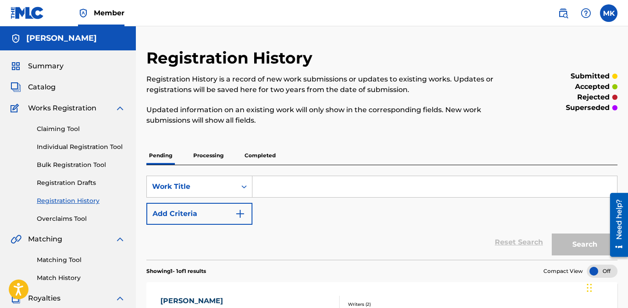
click at [70, 132] on link "Claiming Tool" at bounding box center [81, 129] width 89 height 9
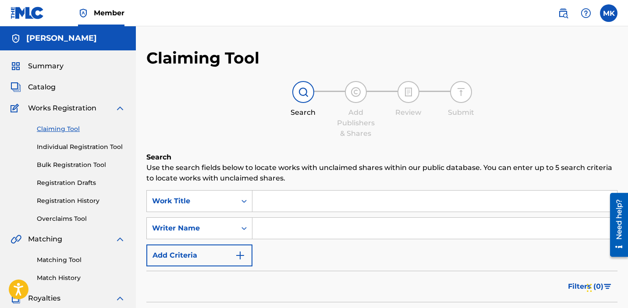
click at [290, 222] on input "Search Form" at bounding box center [435, 228] width 365 height 21
type input "[PERSON_NAME] [PERSON_NAME]"
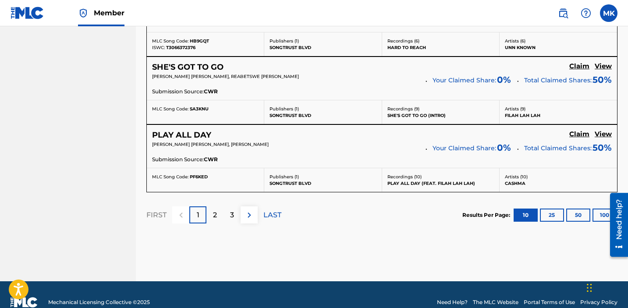
scroll to position [853, 0]
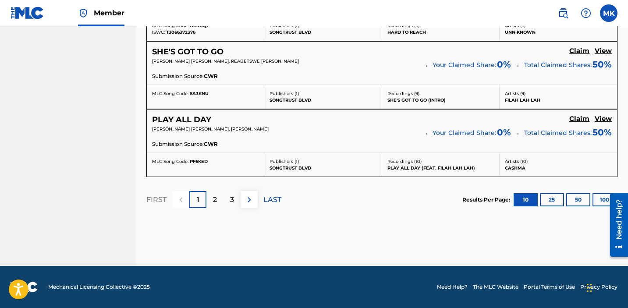
click at [556, 201] on button "25" at bounding box center [552, 199] width 24 height 13
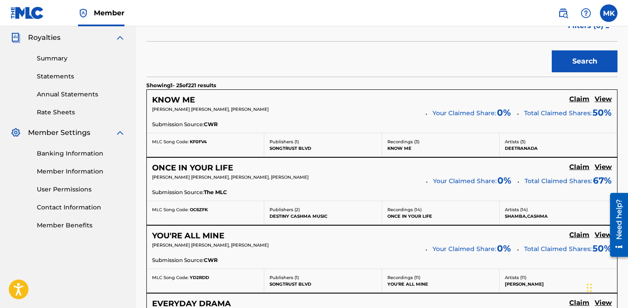
scroll to position [0, 0]
